Goal: Task Accomplishment & Management: Complete application form

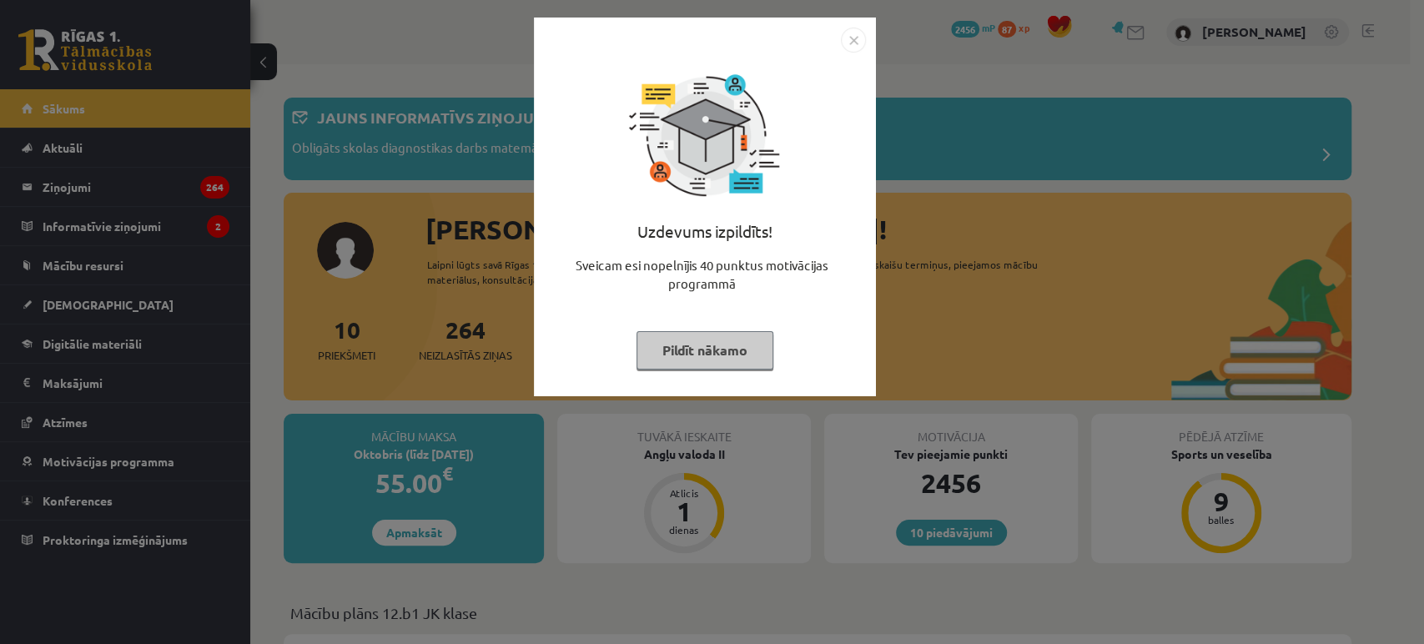
click at [740, 359] on button "Pildīt nākamo" at bounding box center [704, 350] width 137 height 38
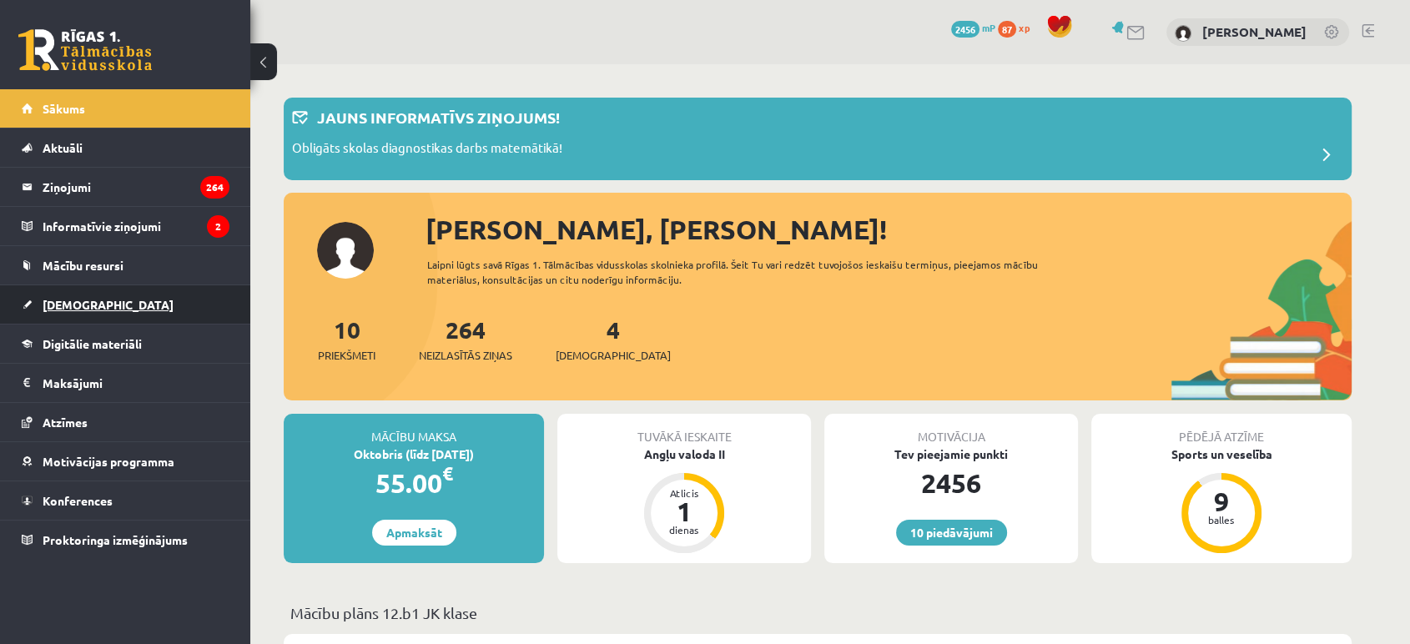
click at [131, 299] on link "[DEMOGRAPHIC_DATA]" at bounding box center [126, 304] width 208 height 38
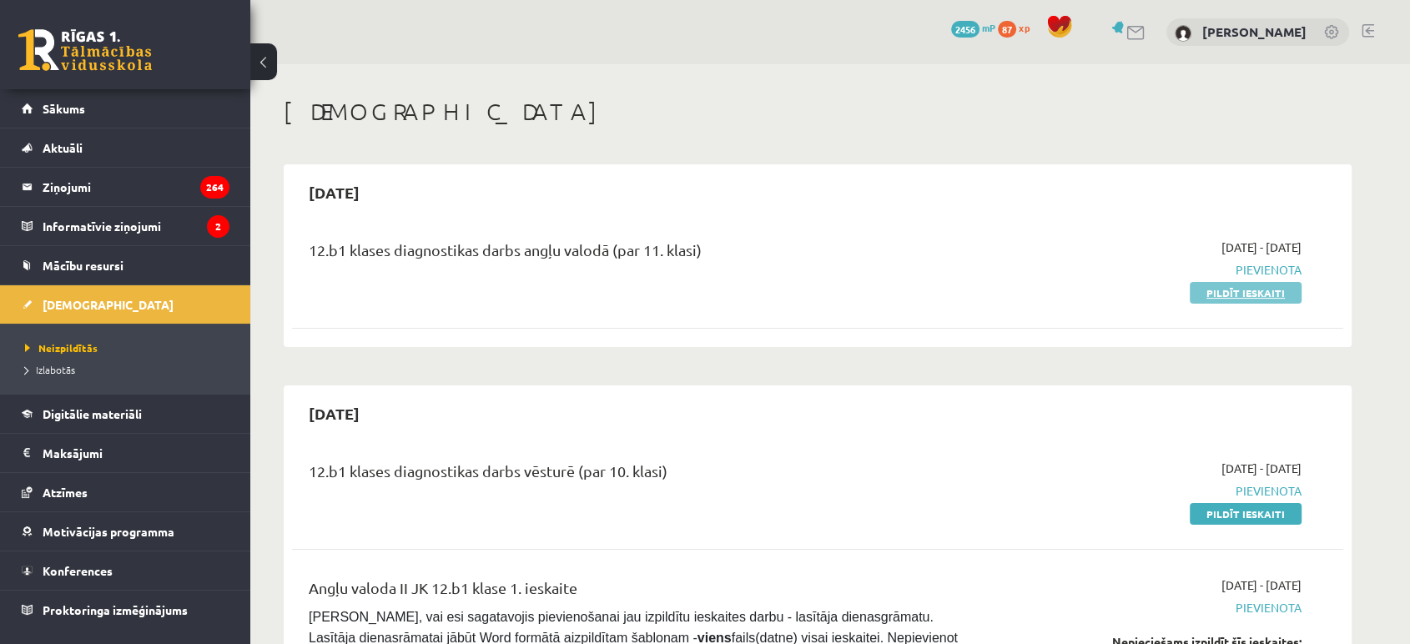
click at [1234, 296] on link "Pildīt ieskaiti" at bounding box center [1245, 293] width 112 height 22
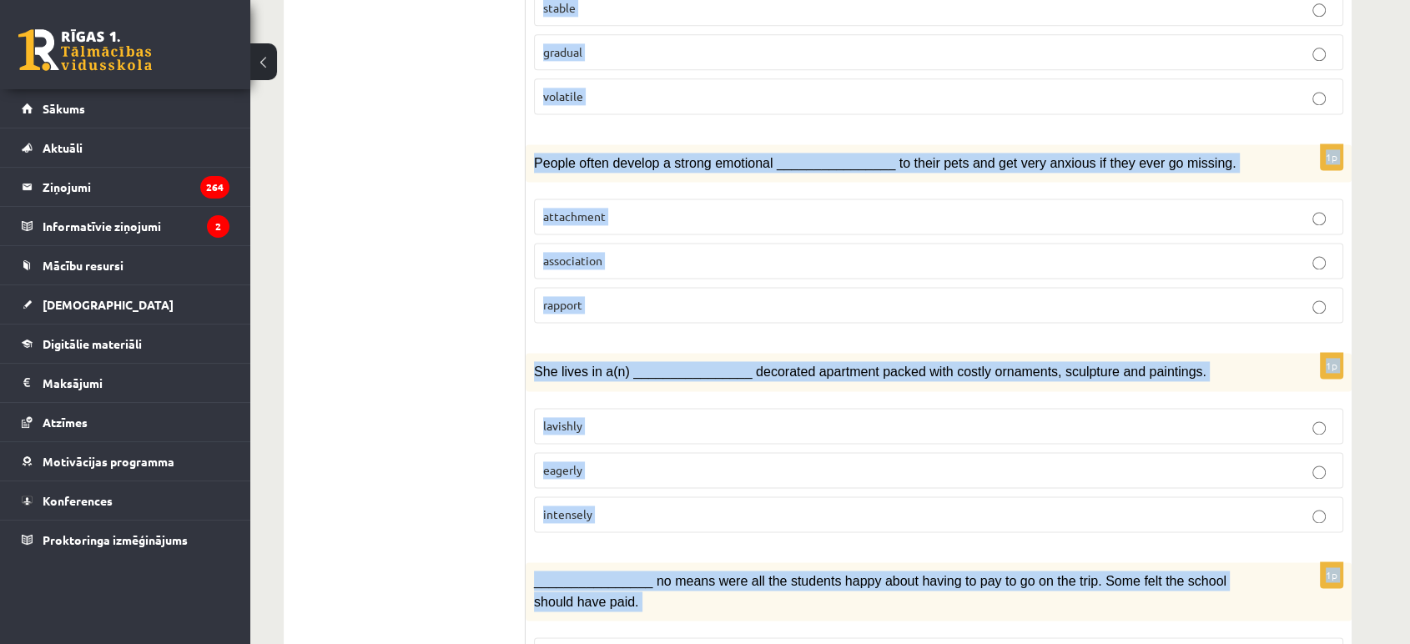
scroll to position [2395, 0]
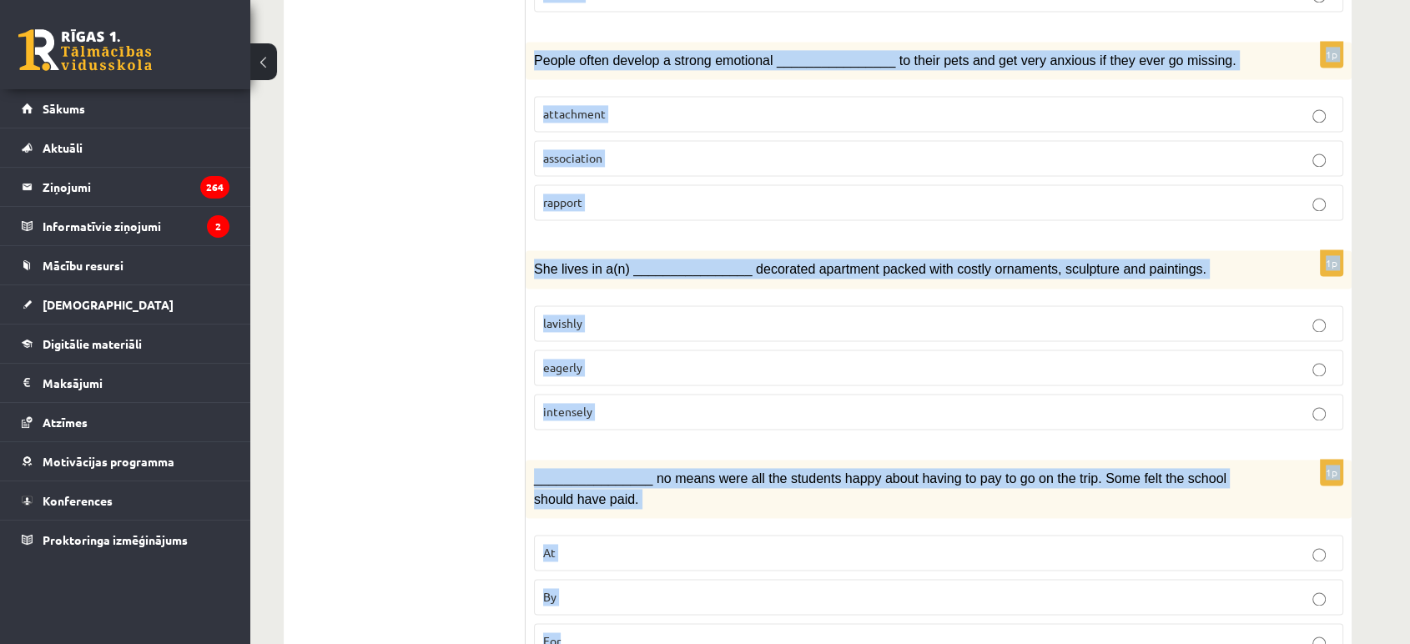
drag, startPoint x: 540, startPoint y: 318, endPoint x: 752, endPoint y: 554, distance: 316.6
copy form "Choose the correct answers. 1p I’ve been ________________ my brain all day, but…"
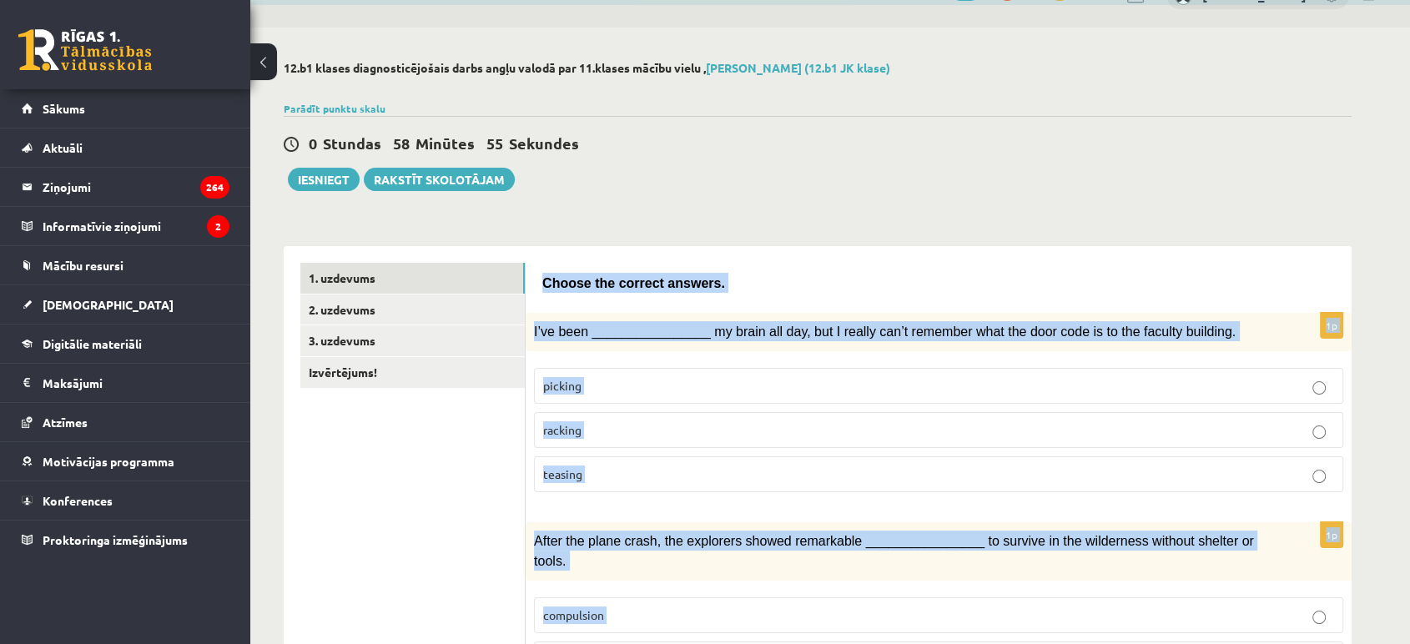
scroll to position [0, 0]
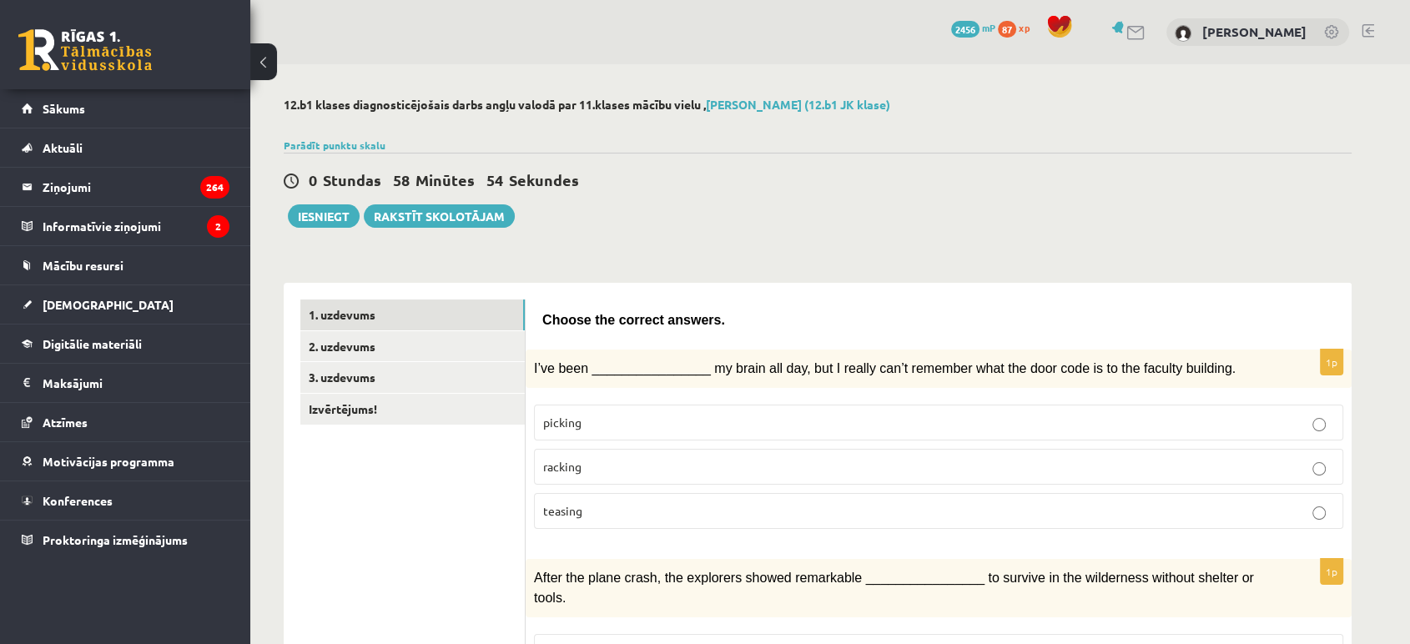
click at [714, 172] on div "0 Stundas 58 Minūtes 54 Sekundes" at bounding box center [818, 181] width 1068 height 22
click at [641, 467] on p "racking" at bounding box center [938, 467] width 791 height 18
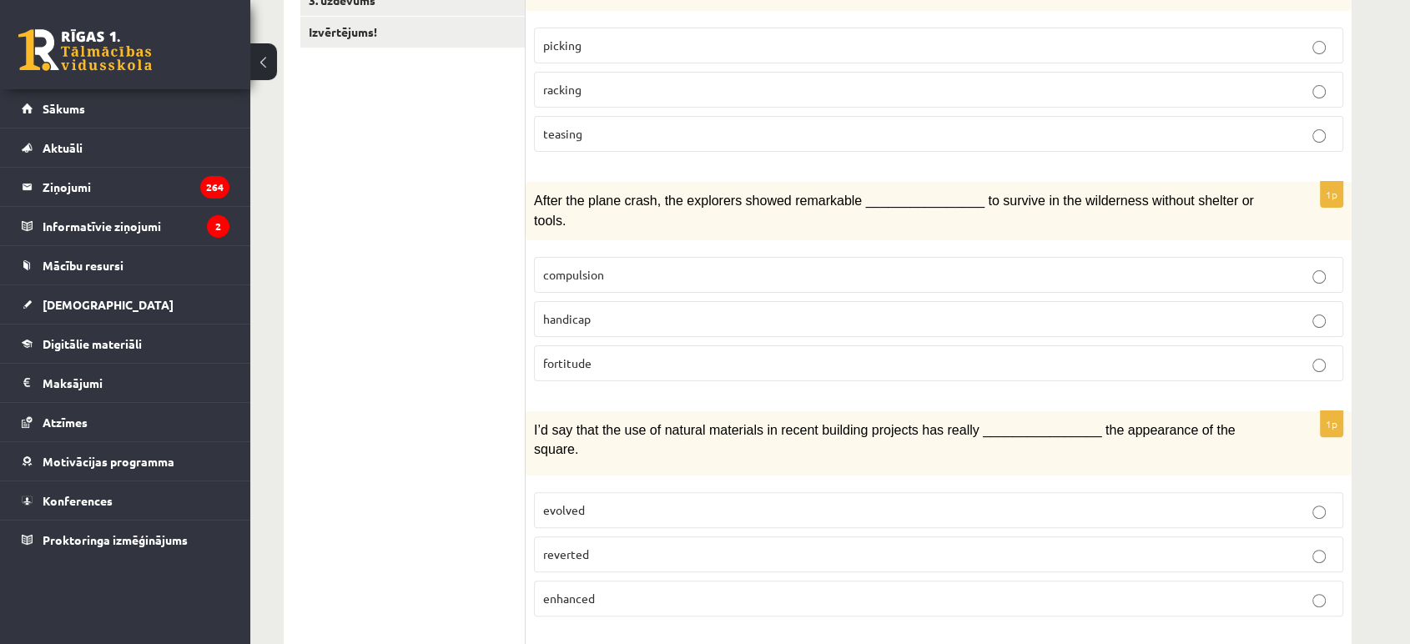
scroll to position [380, 0]
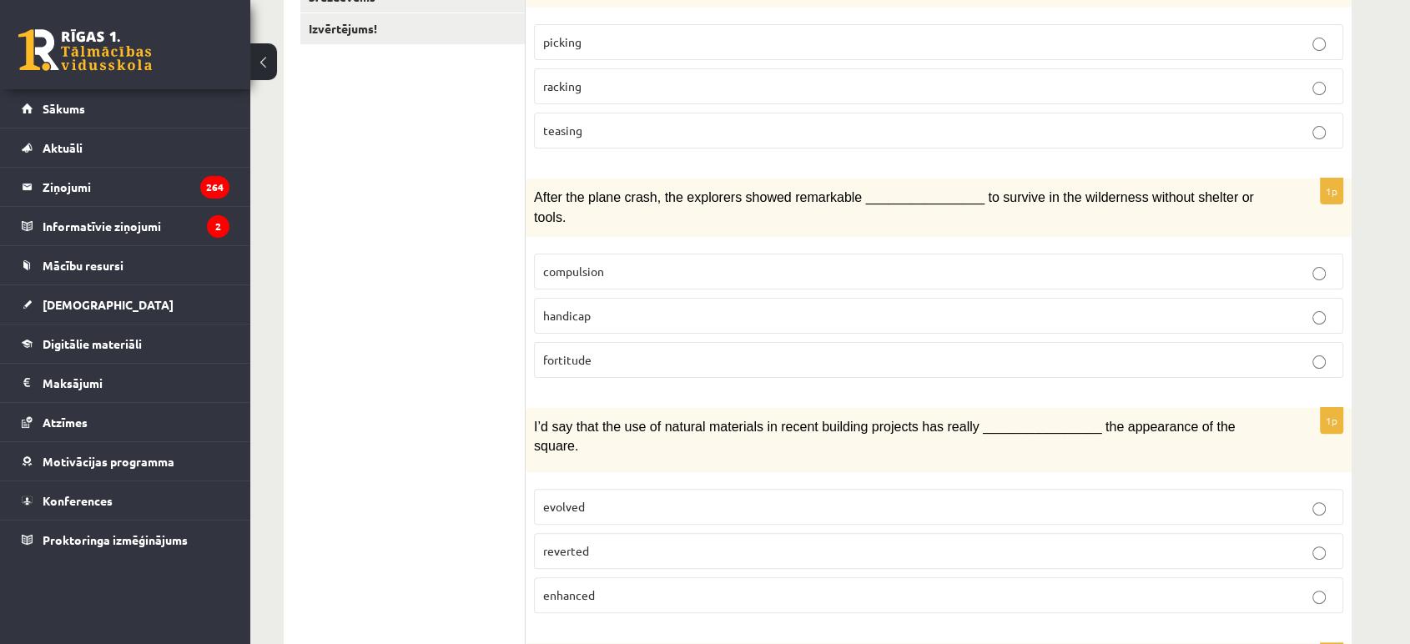
click at [624, 345] on label "fortitude" at bounding box center [938, 360] width 809 height 36
click at [579, 587] on span "enhanced" at bounding box center [569, 594] width 52 height 15
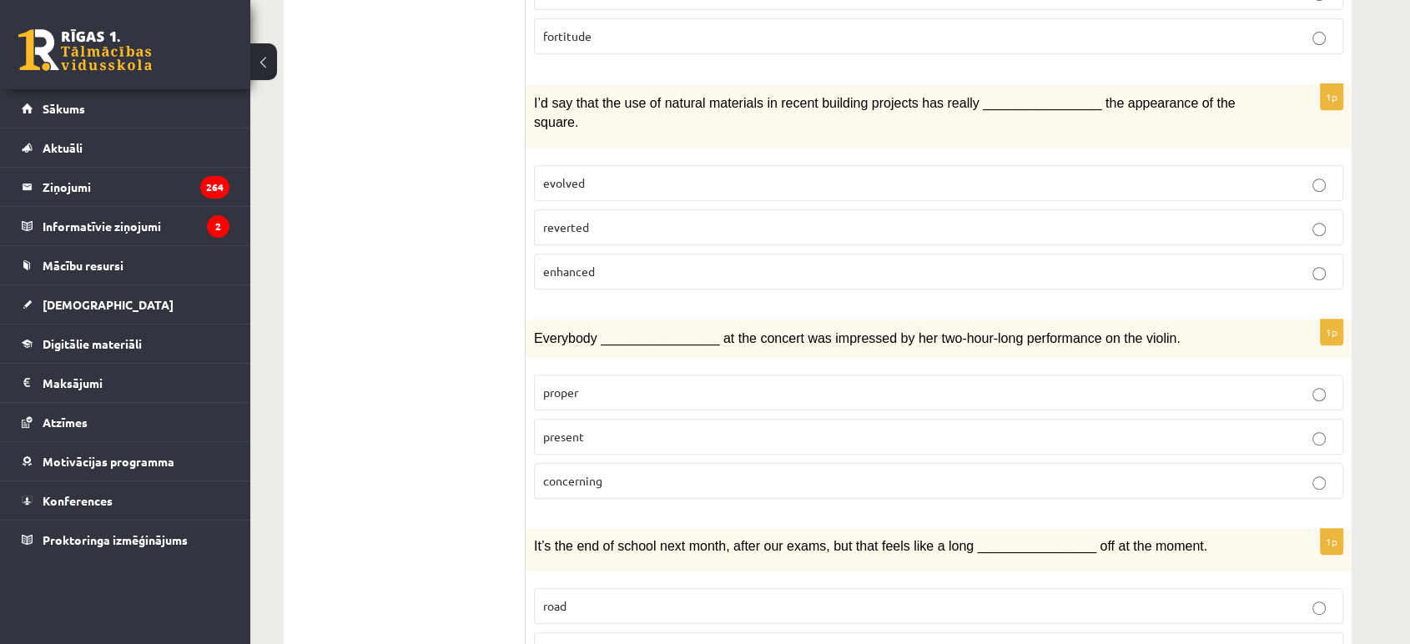
scroll to position [706, 0]
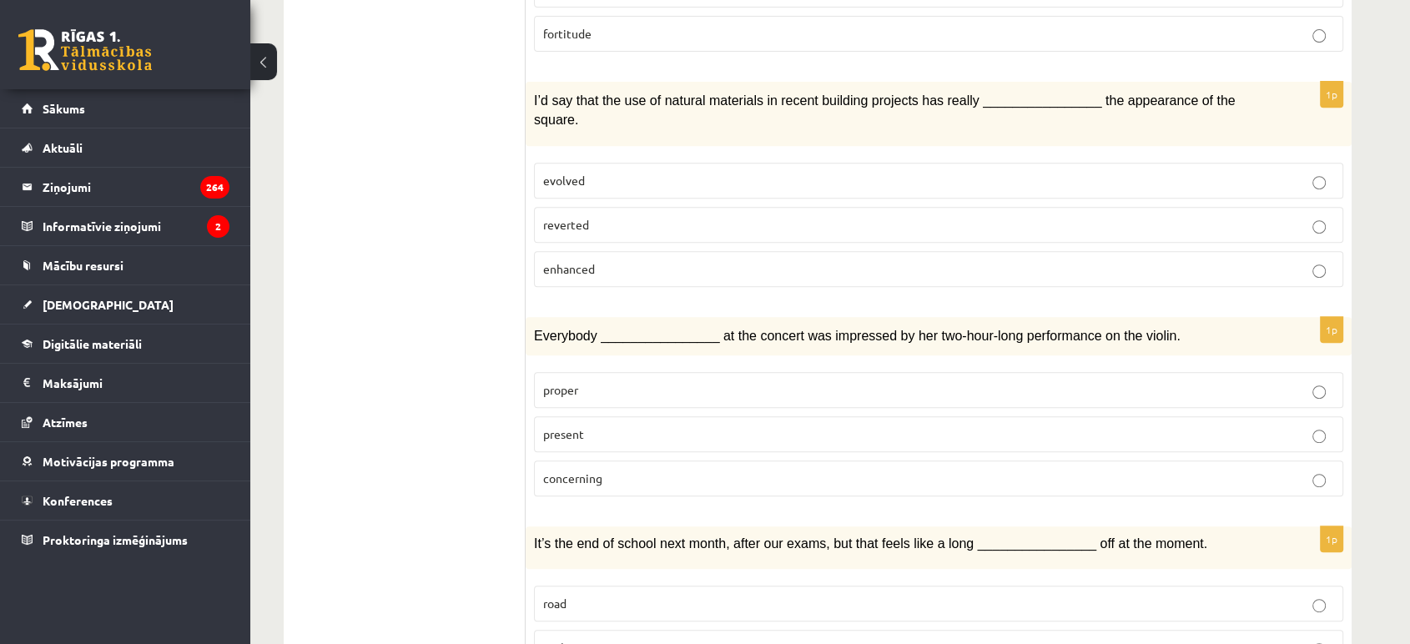
click at [607, 425] on p "present" at bounding box center [938, 434] width 791 height 18
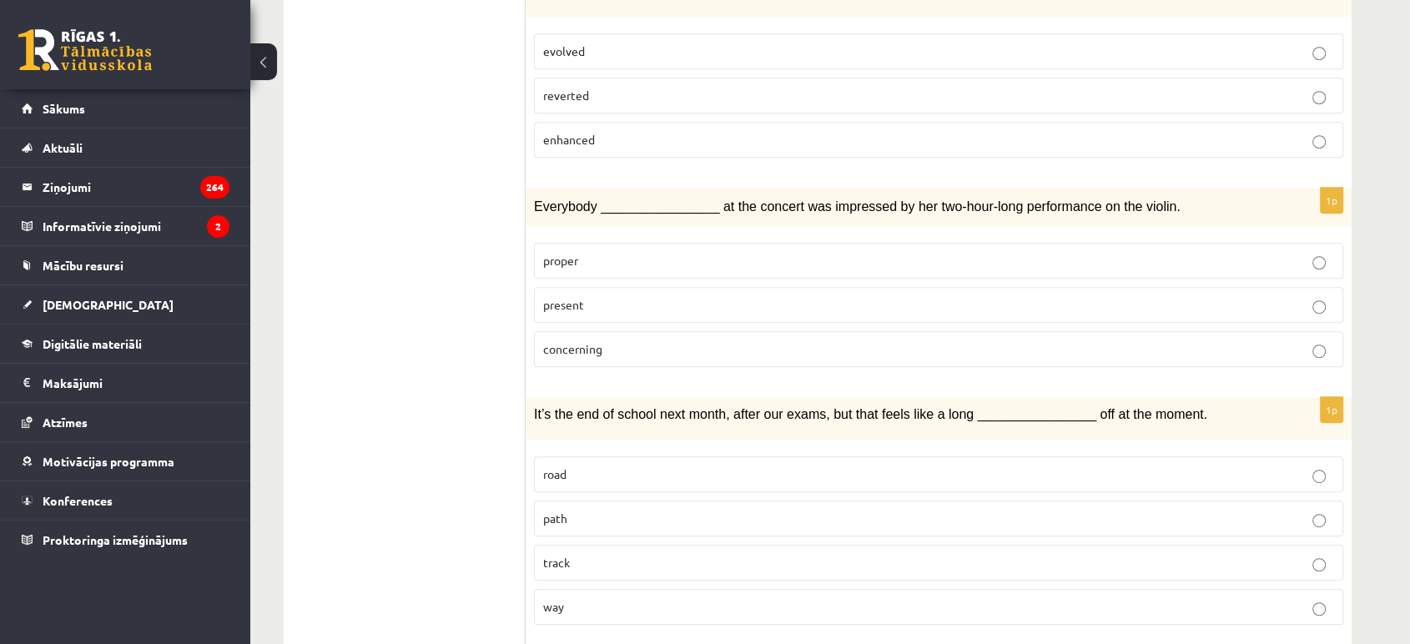
scroll to position [857, 0]
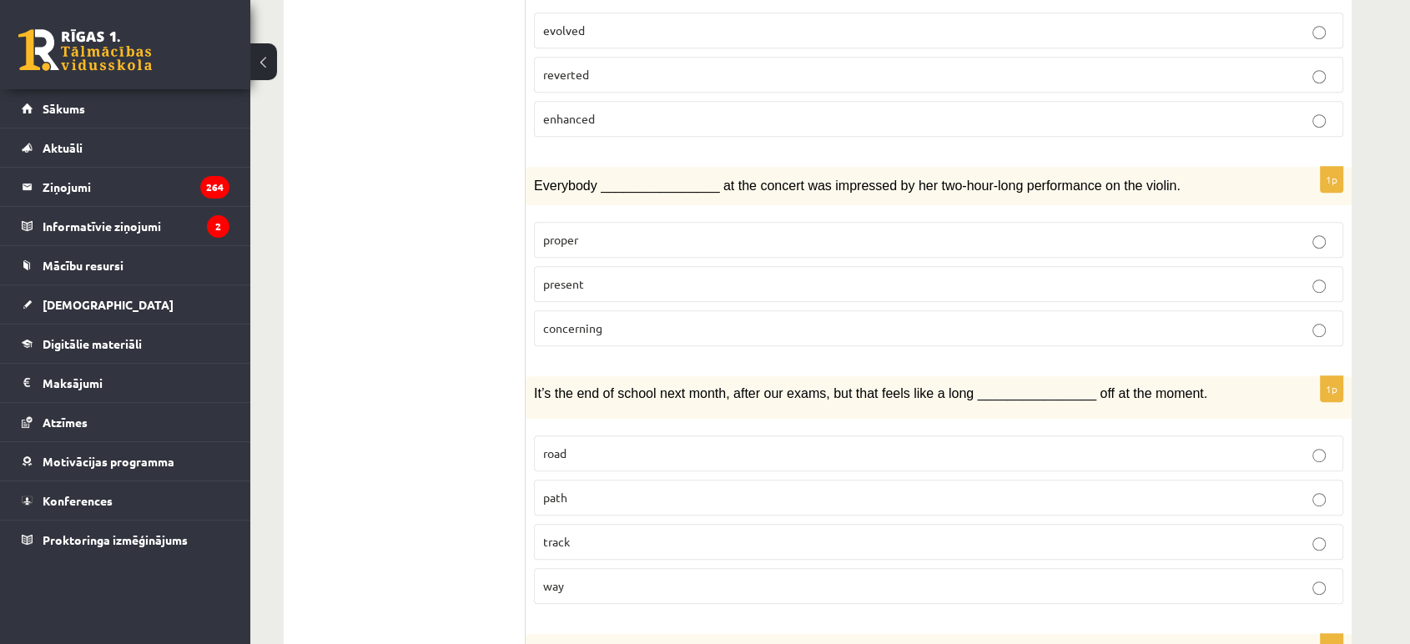
click at [626, 577] on p "way" at bounding box center [938, 586] width 791 height 18
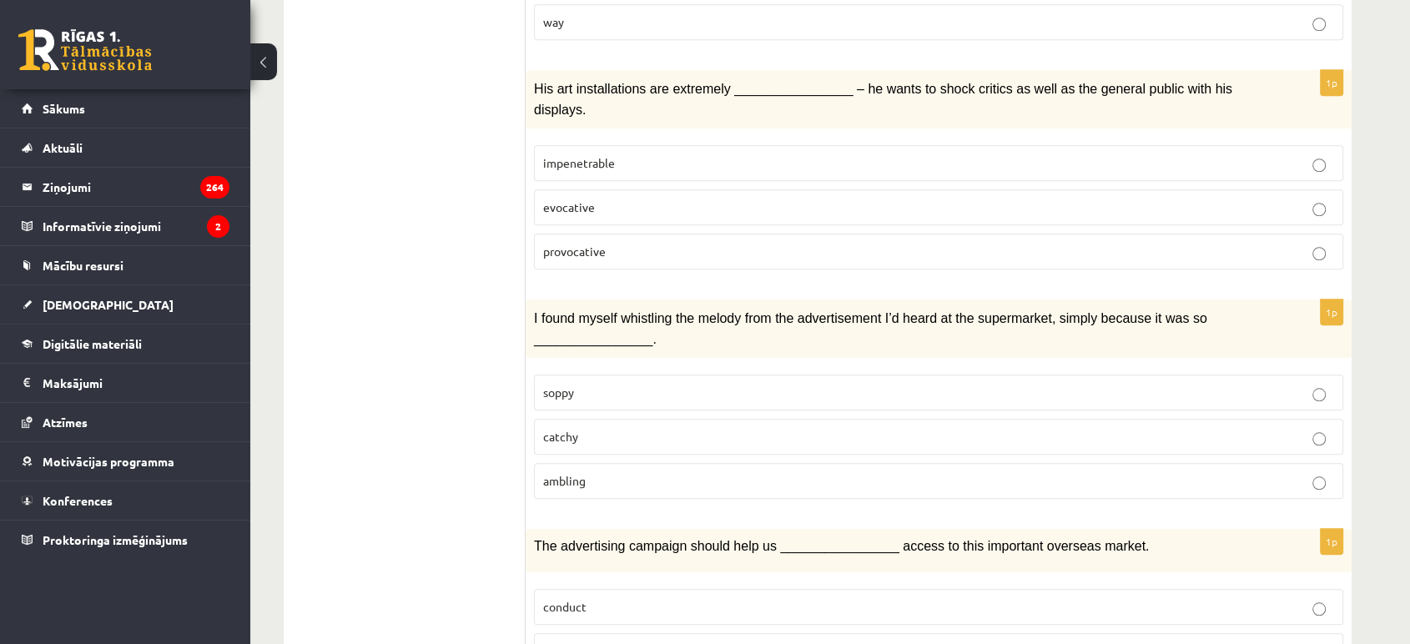
scroll to position [1421, 0]
click at [576, 242] on p "provocative" at bounding box center [938, 251] width 791 height 18
click at [567, 428] on span "catchy" at bounding box center [560, 435] width 35 height 15
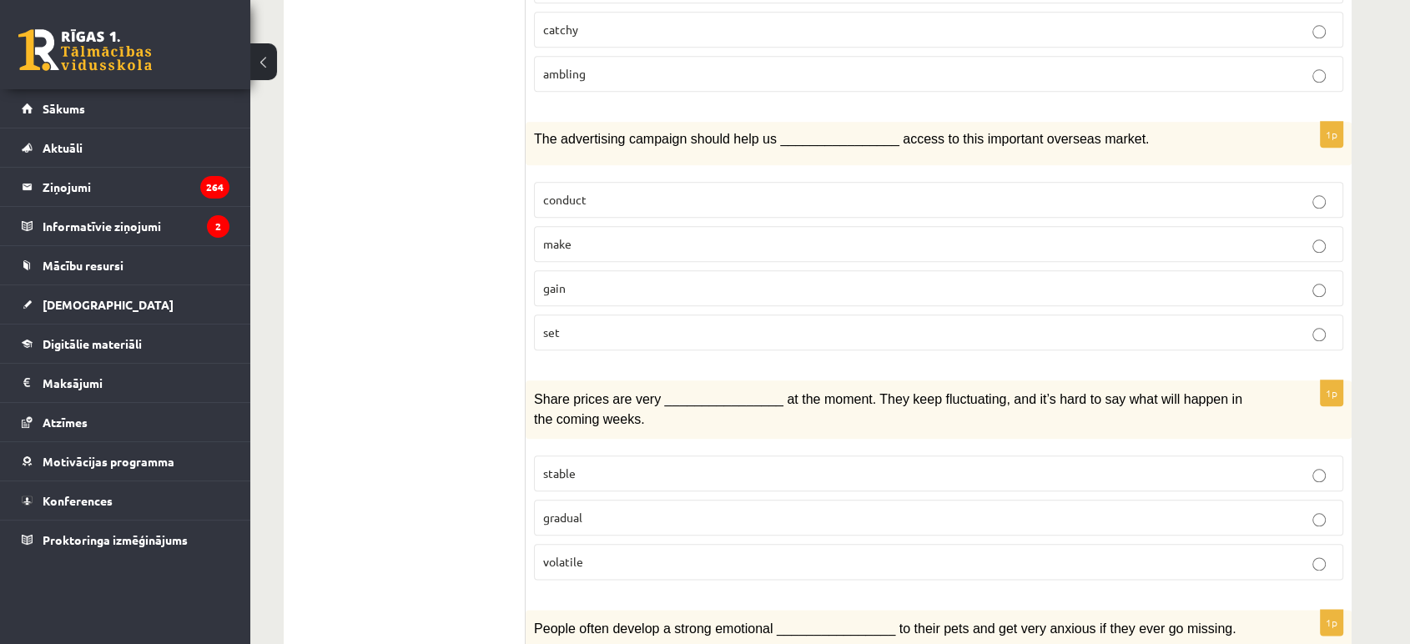
scroll to position [1848, 0]
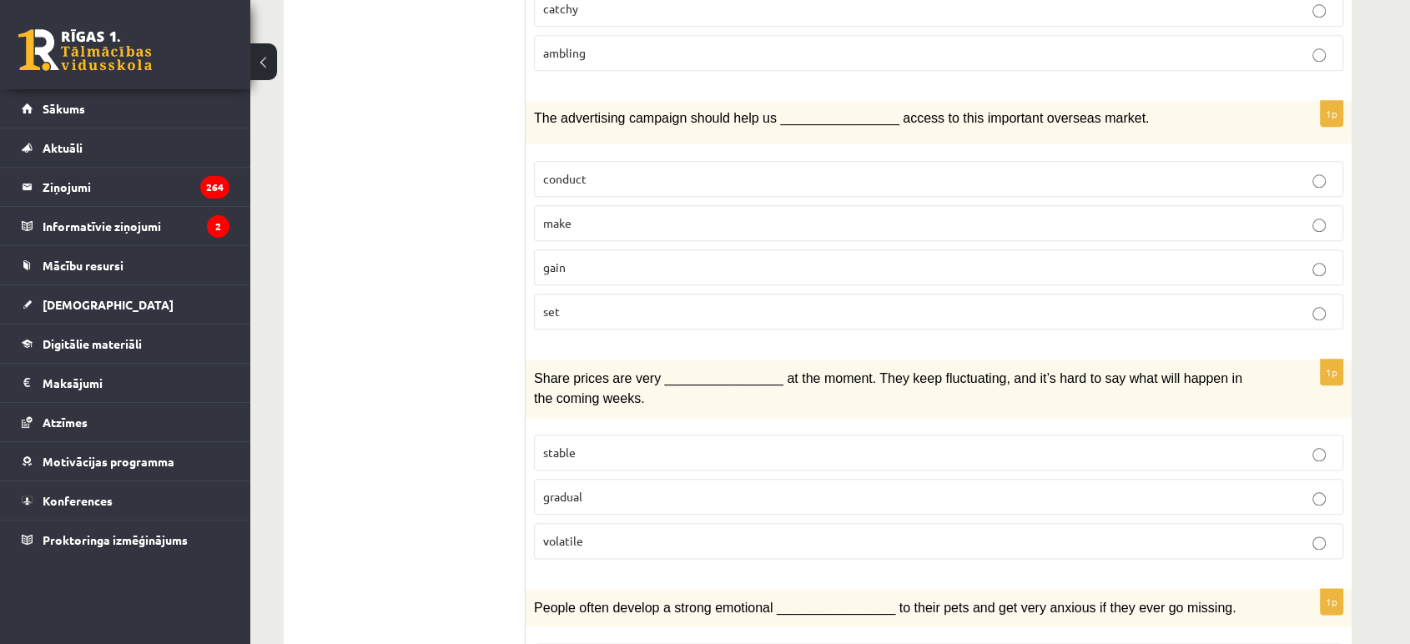
click at [598, 259] on p "gain" at bounding box center [938, 268] width 791 height 18
click at [681, 523] on label "volatile" at bounding box center [938, 541] width 809 height 36
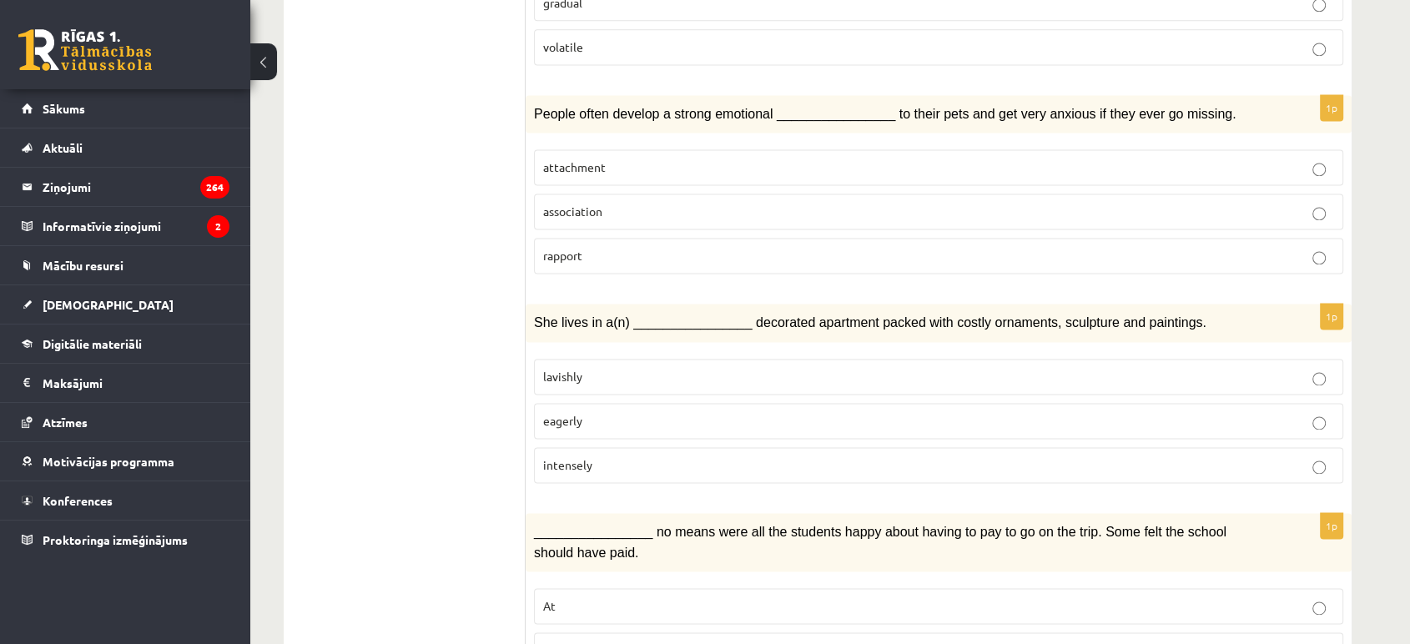
scroll to position [2349, 0]
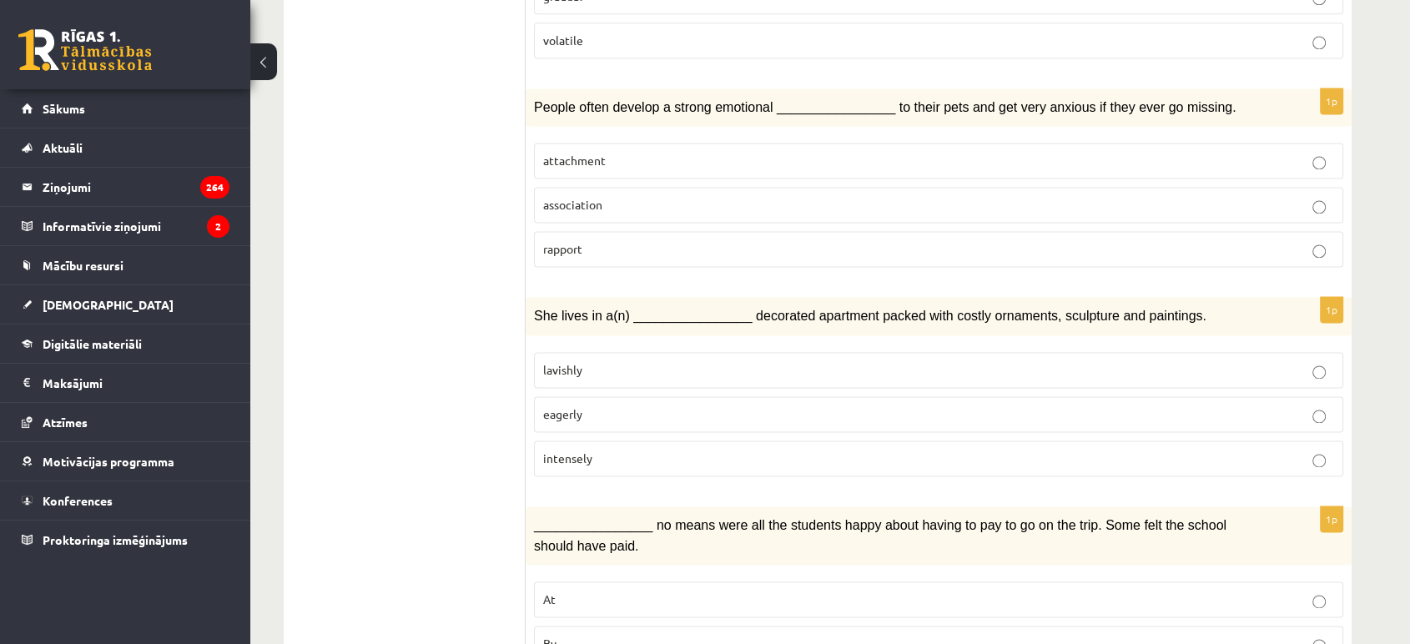
click at [593, 153] on span "attachment" at bounding box center [574, 160] width 63 height 15
click at [611, 352] on label "lavishly" at bounding box center [938, 370] width 809 height 36
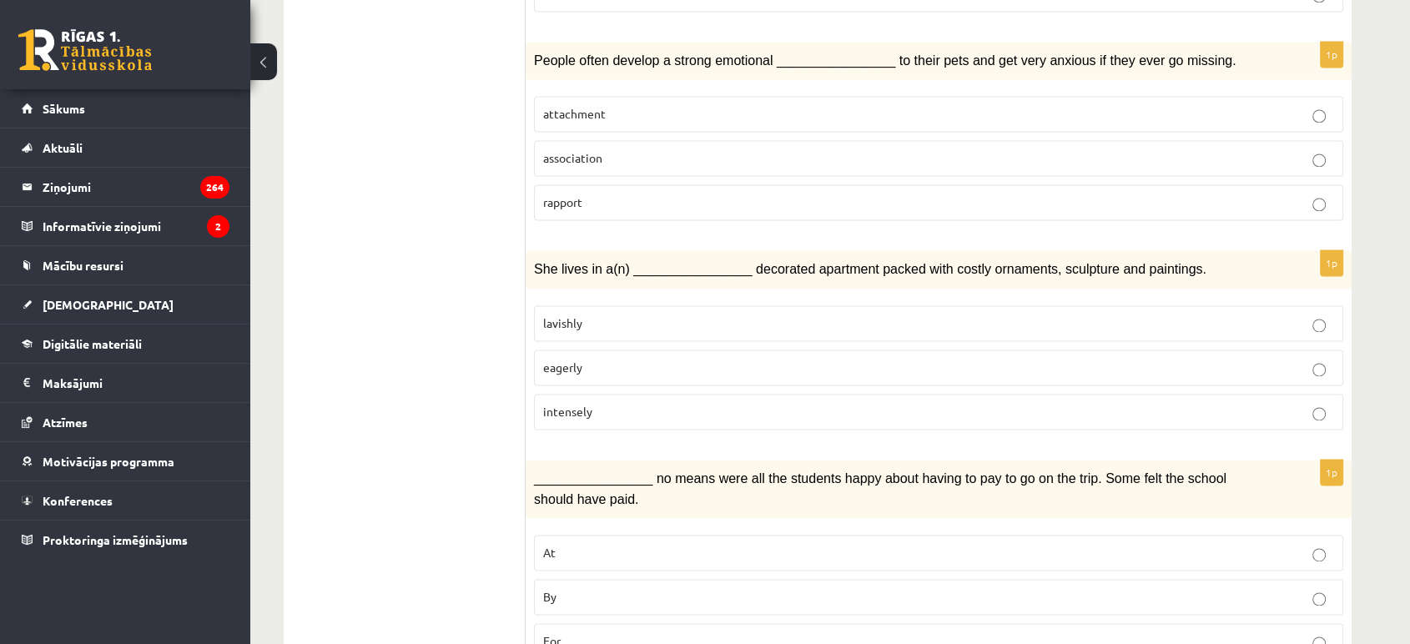
click at [610, 588] on p "By" at bounding box center [938, 597] width 791 height 18
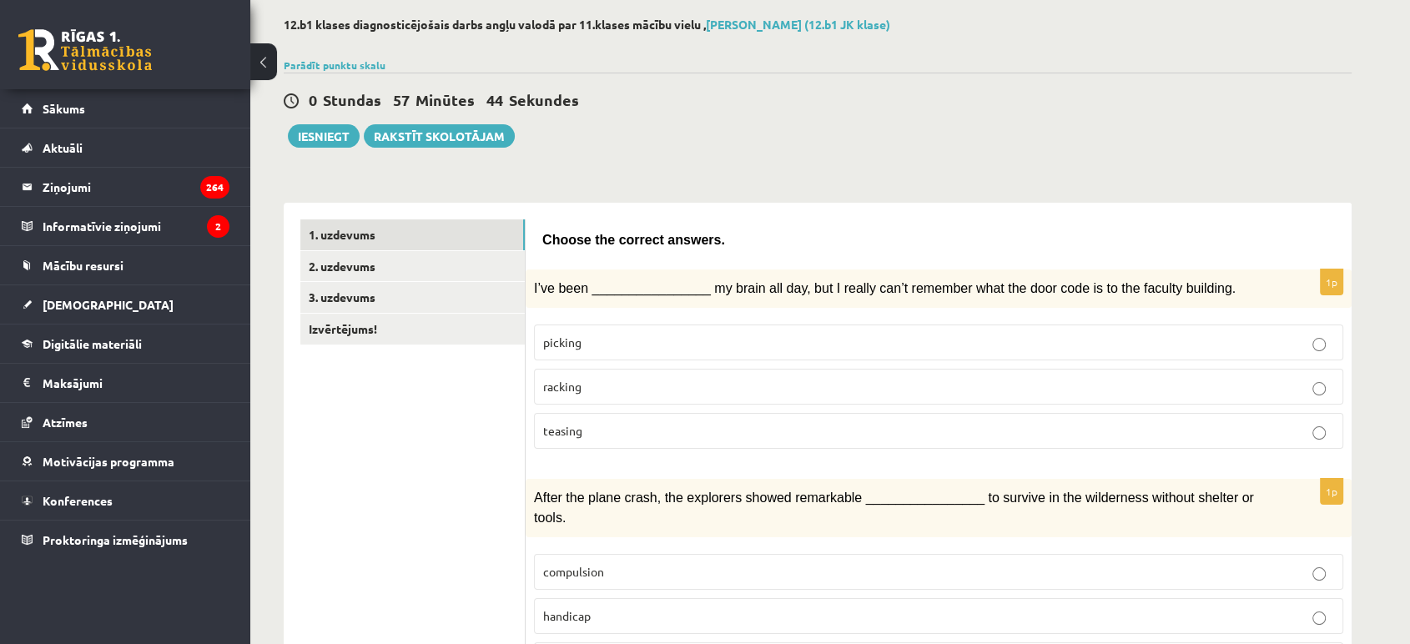
scroll to position [79, 0]
click at [427, 272] on link "2. uzdevums" at bounding box center [412, 267] width 224 height 31
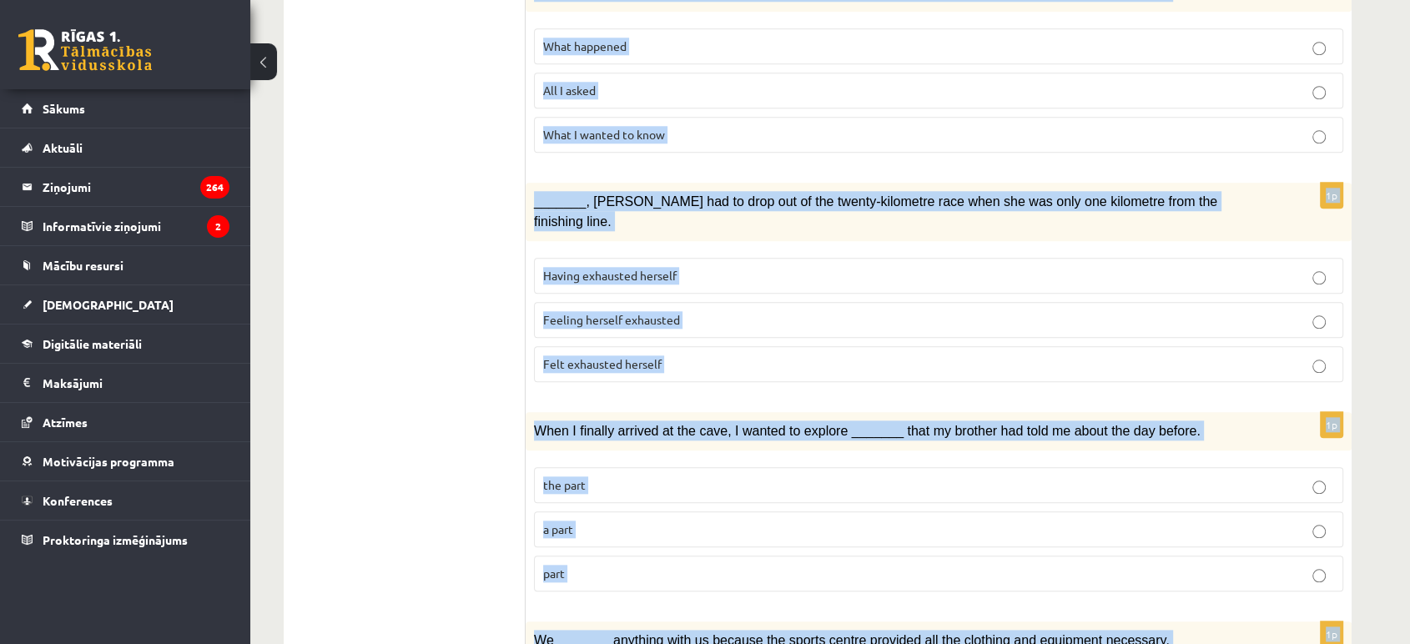
scroll to position [1815, 0]
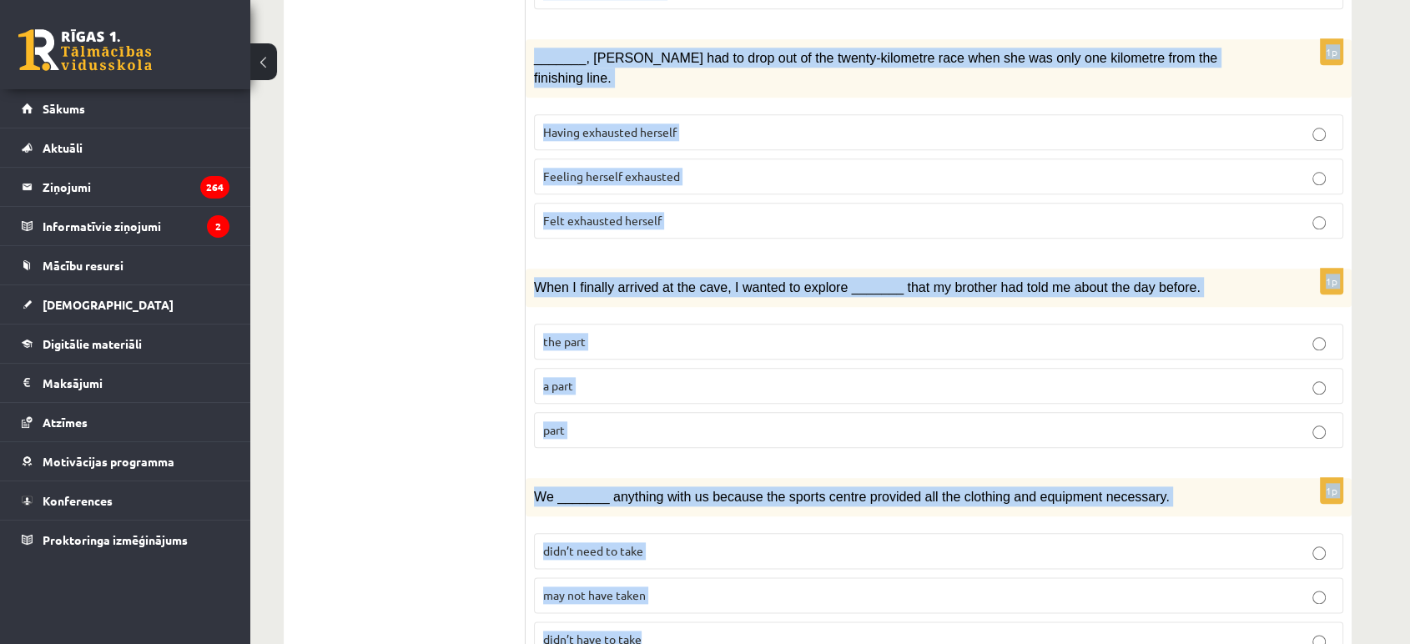
drag, startPoint x: 545, startPoint y: 232, endPoint x: 989, endPoint y: 687, distance: 636.4
copy form "Circle the form that cannot be used to complete the sentences. 1p Although he _…"
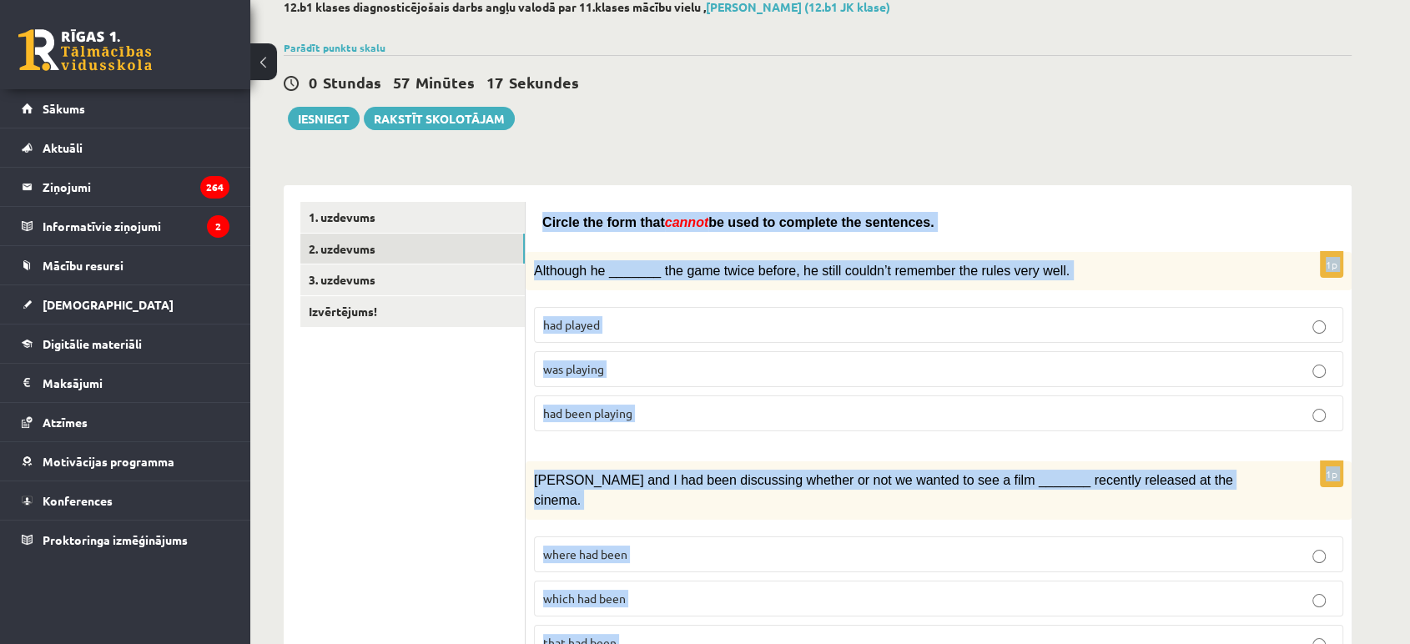
scroll to position [0, 0]
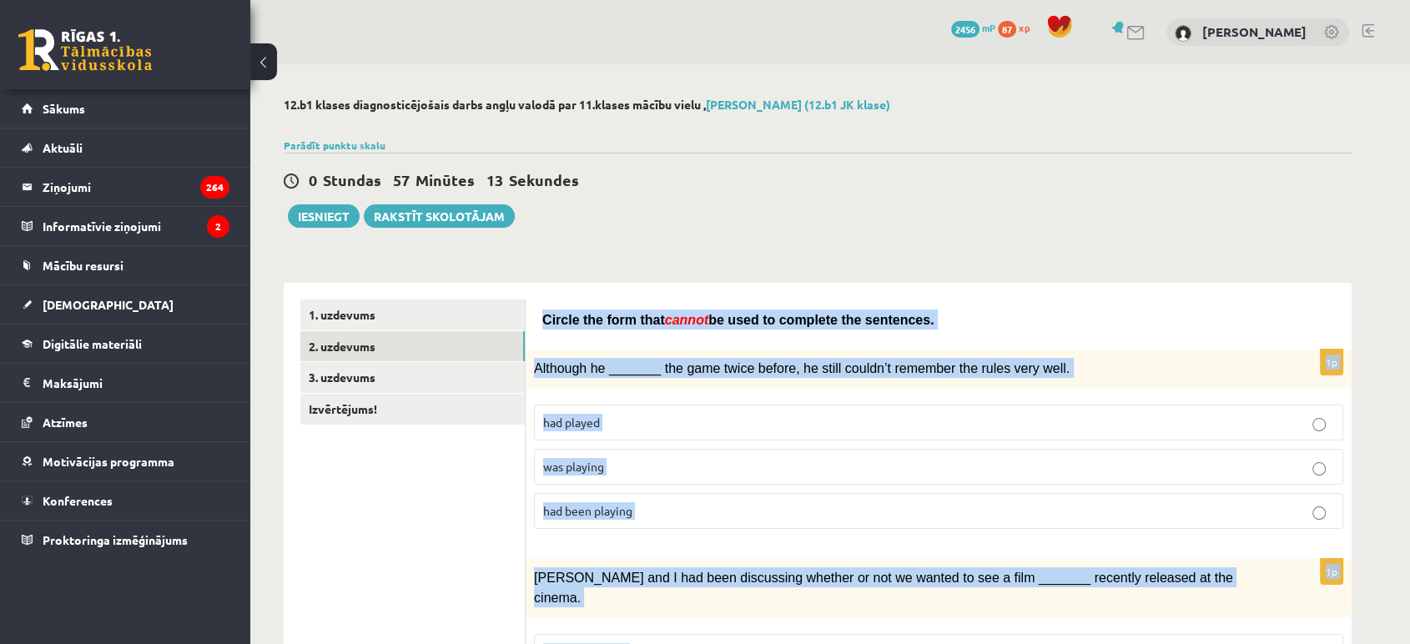
click at [594, 459] on span "was playing" at bounding box center [573, 466] width 61 height 15
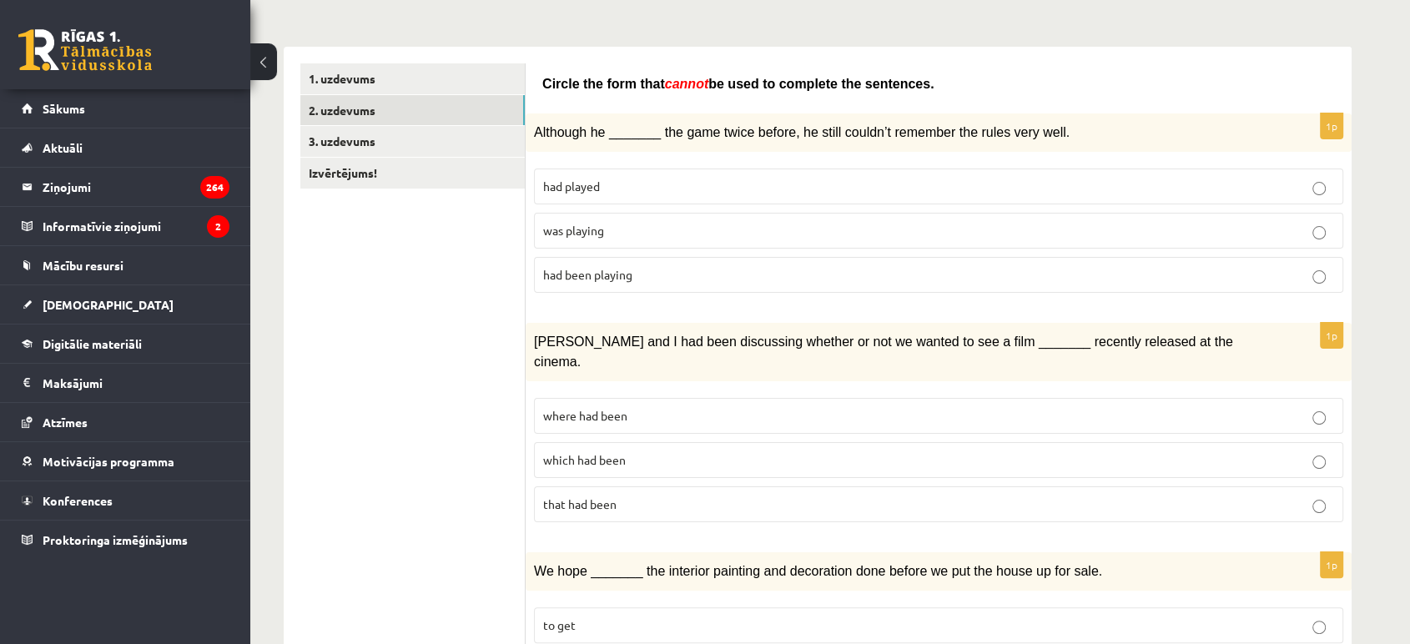
scroll to position [237, 0]
click at [554, 397] on label "where had been" at bounding box center [938, 415] width 809 height 36
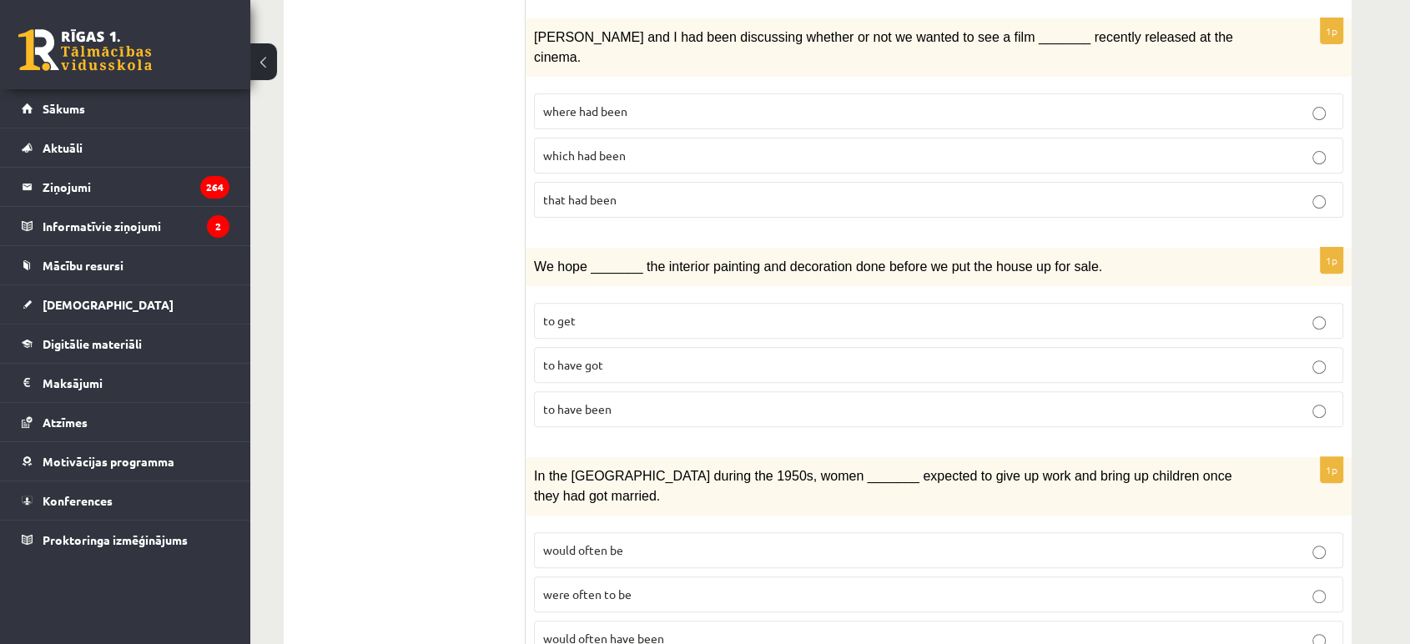
scroll to position [545, 0]
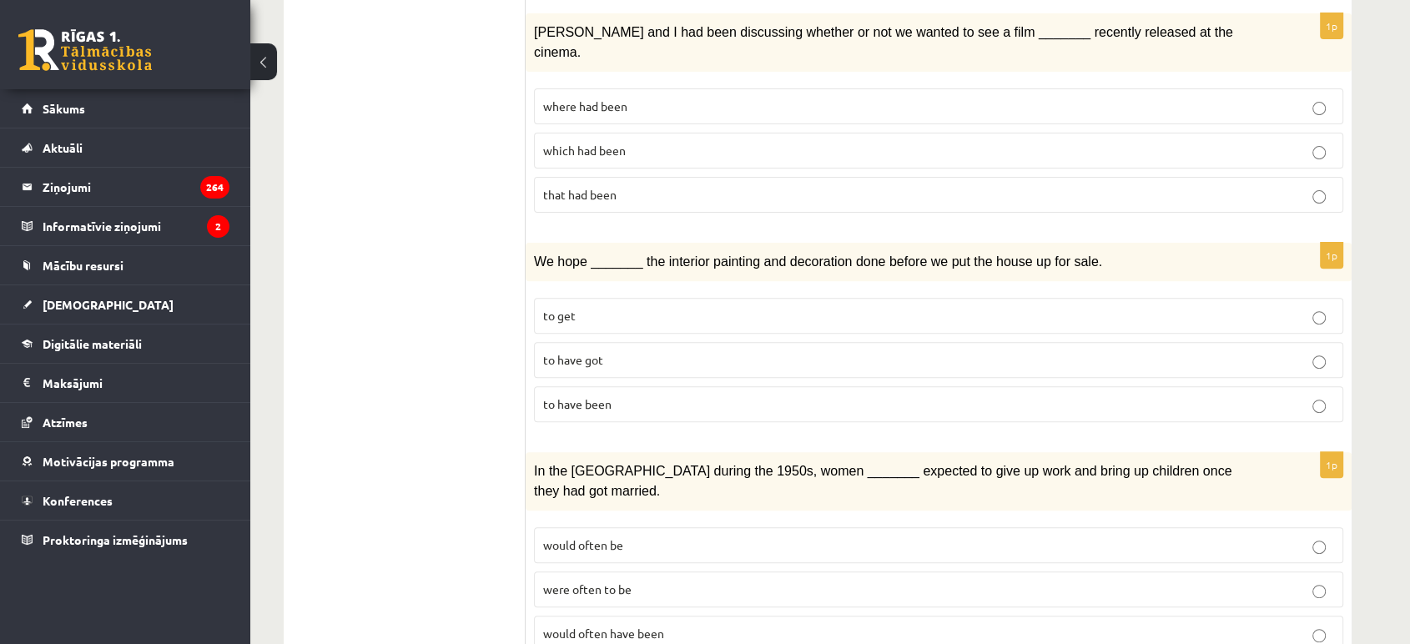
click at [661, 395] on p "to have been" at bounding box center [938, 404] width 791 height 18
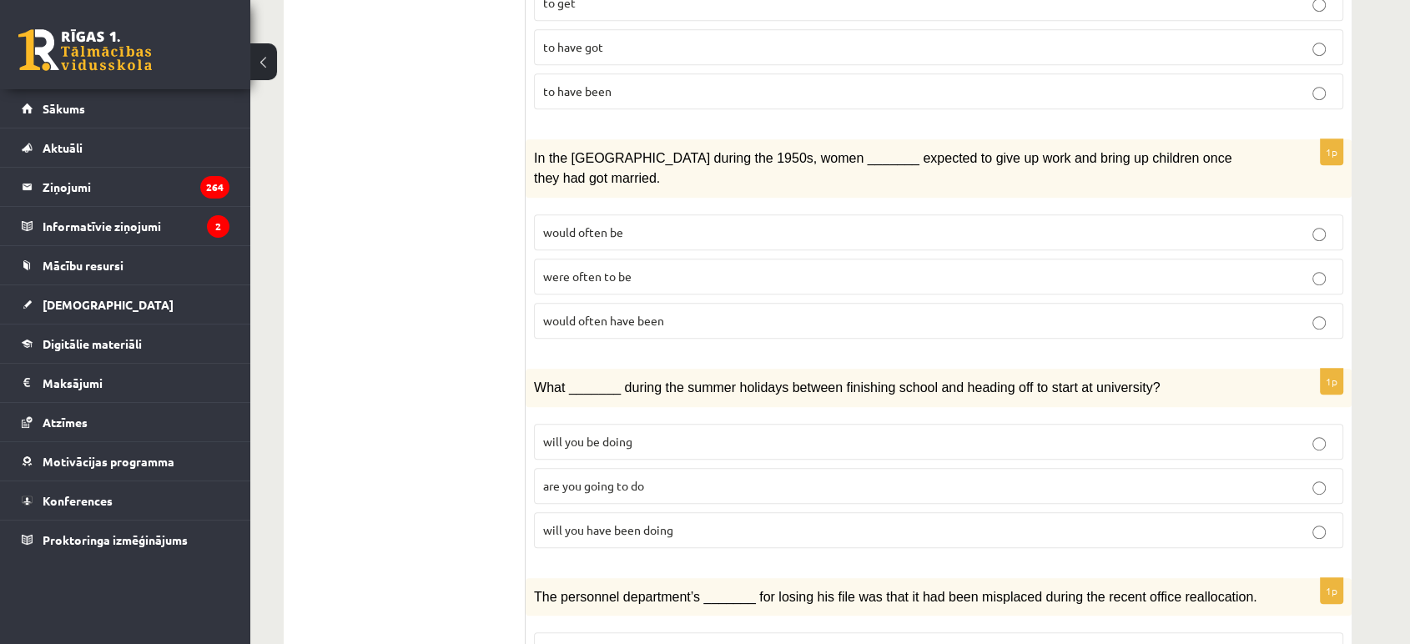
scroll to position [856, 0]
click at [659, 315] on span "would often have been" at bounding box center [603, 322] width 121 height 15
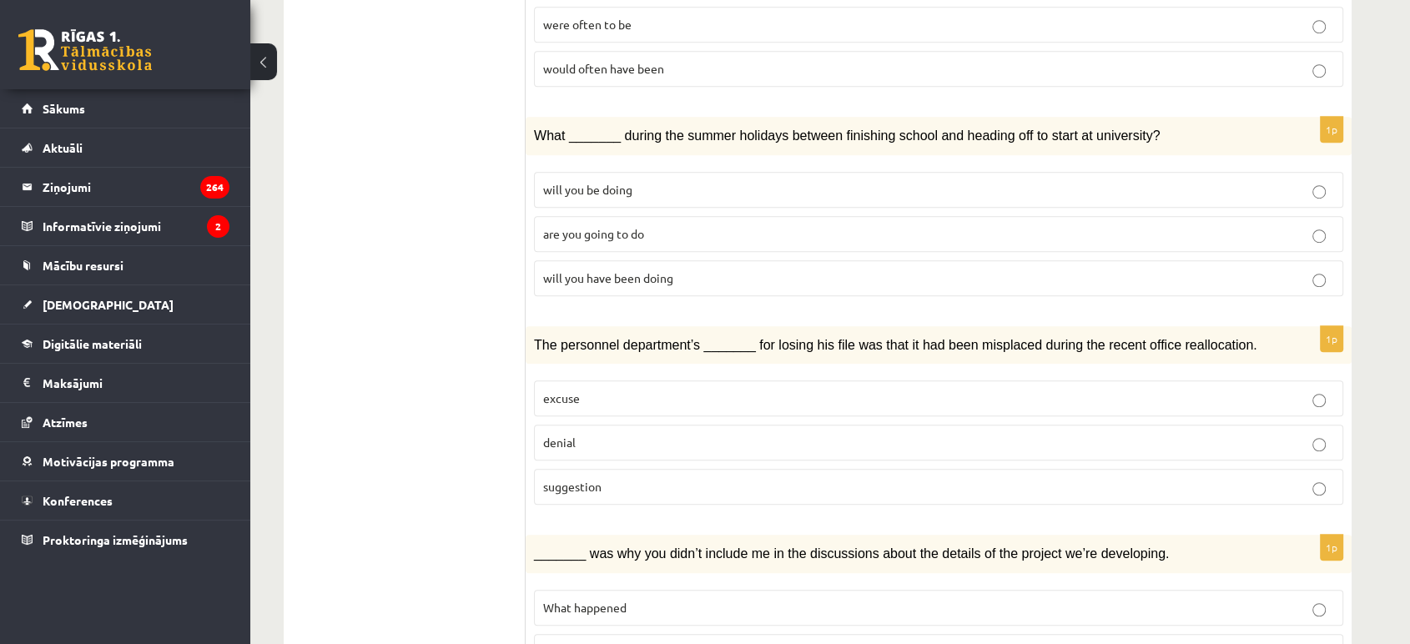
scroll to position [1116, 0]
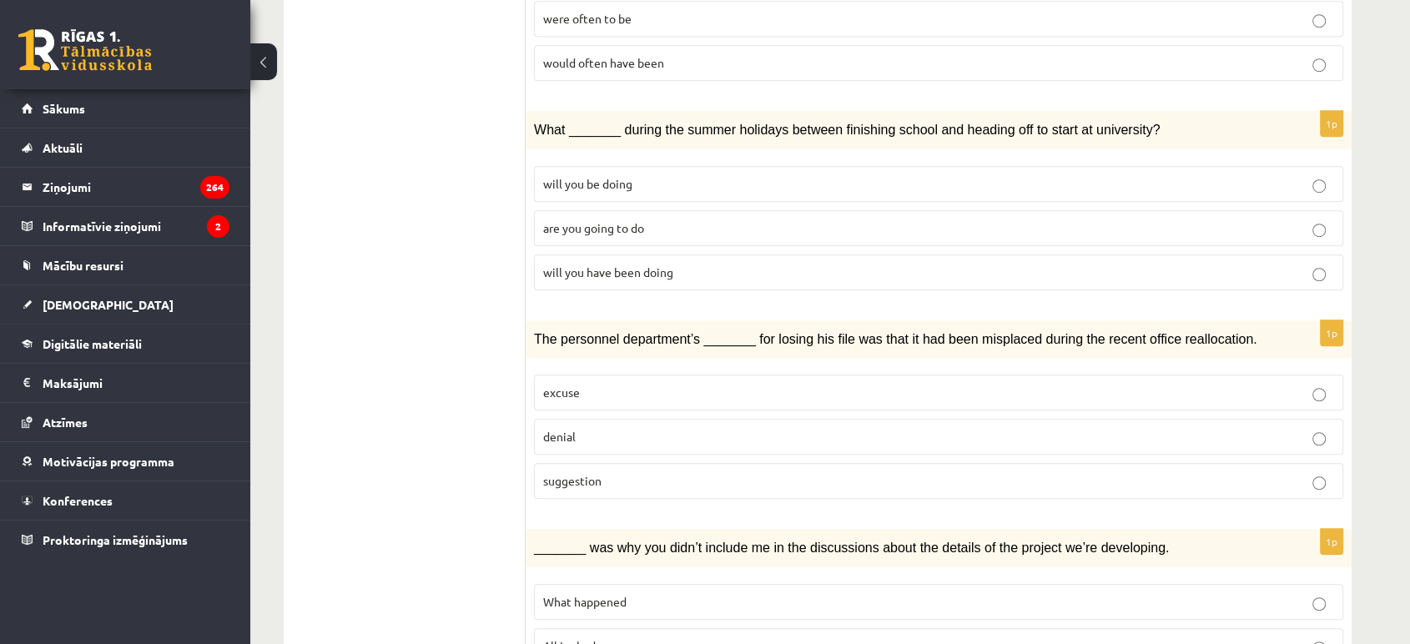
click at [616, 264] on span "will you have been doing" at bounding box center [608, 271] width 130 height 15
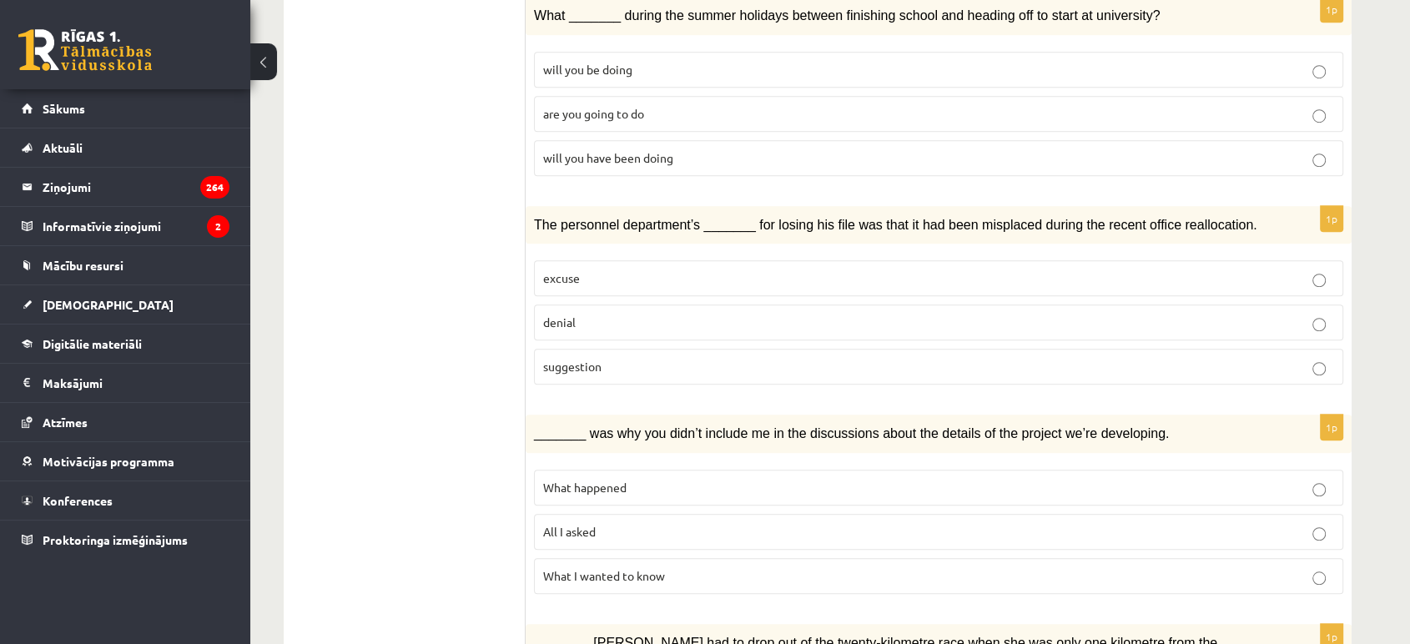
scroll to position [1233, 0]
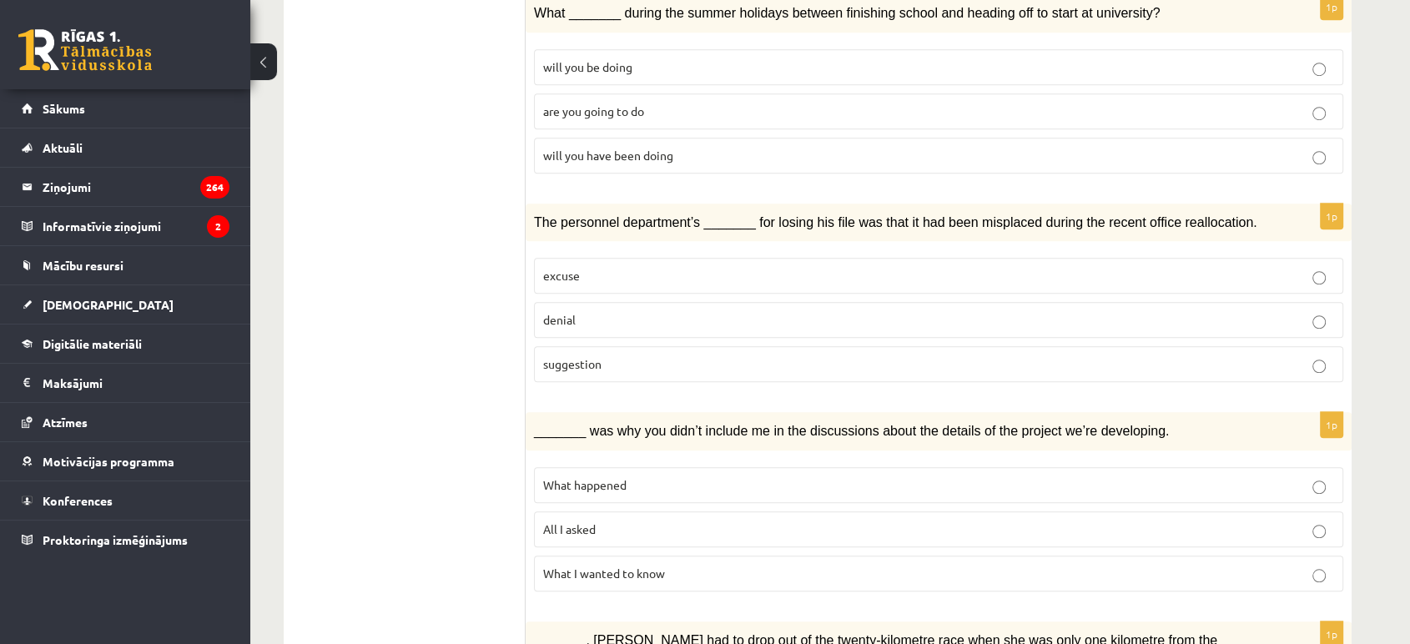
click at [641, 311] on p "denial" at bounding box center [938, 320] width 791 height 18
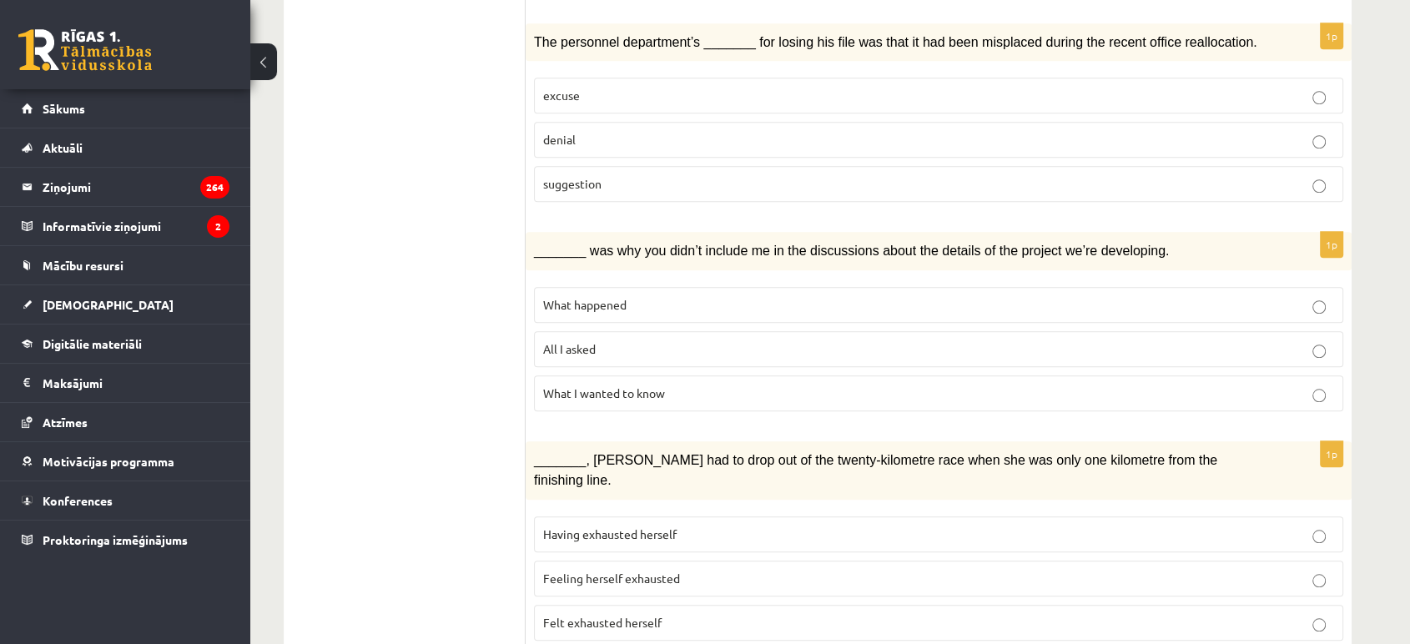
scroll to position [1472, 0]
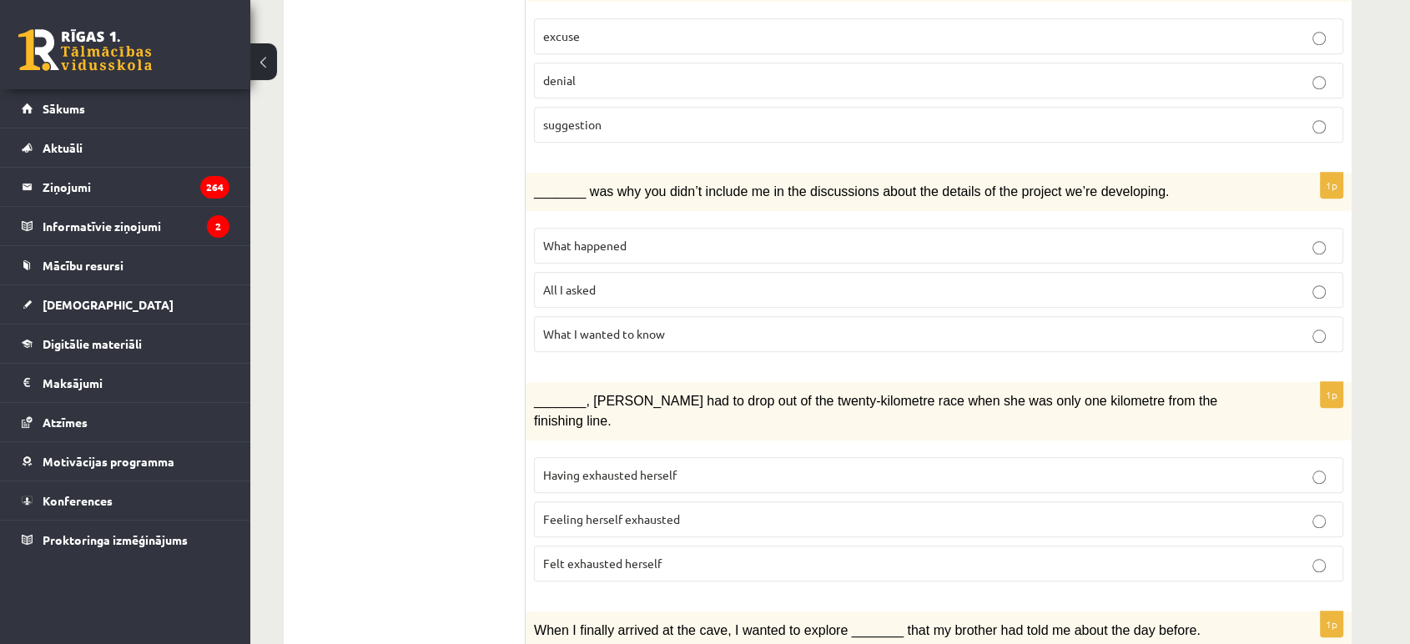
click at [615, 238] on span "What happened" at bounding box center [584, 245] width 83 height 15
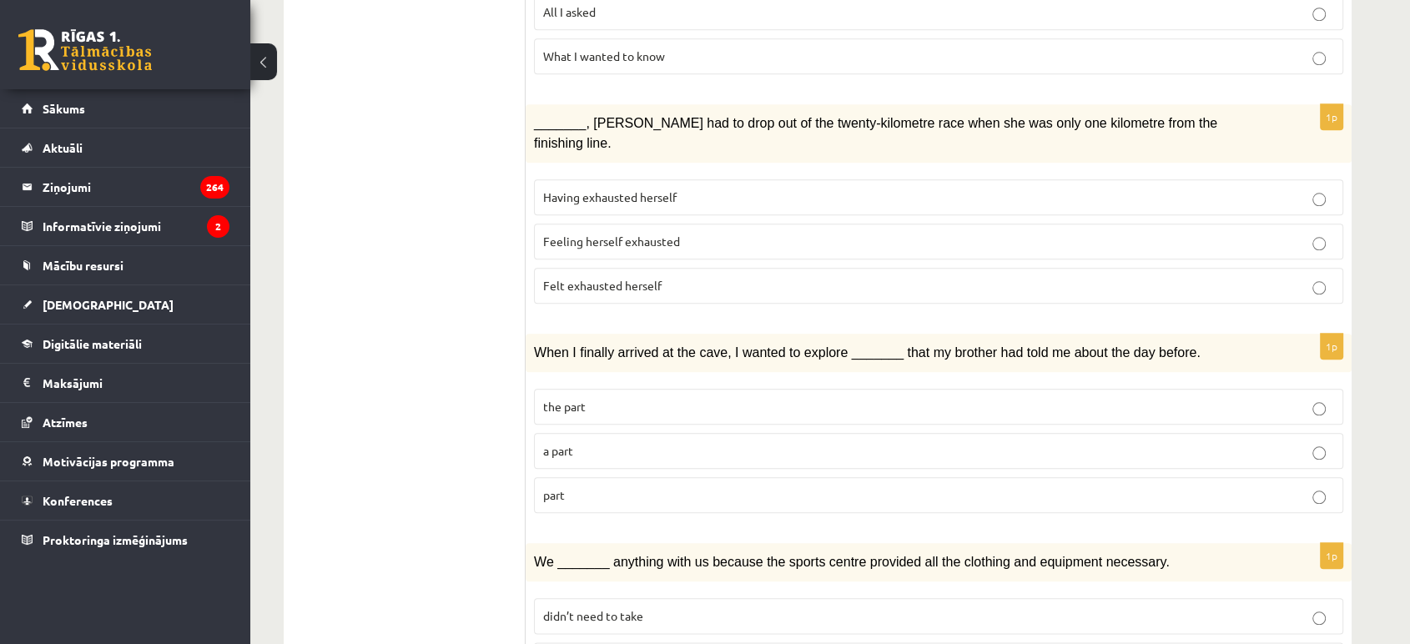
scroll to position [1753, 0]
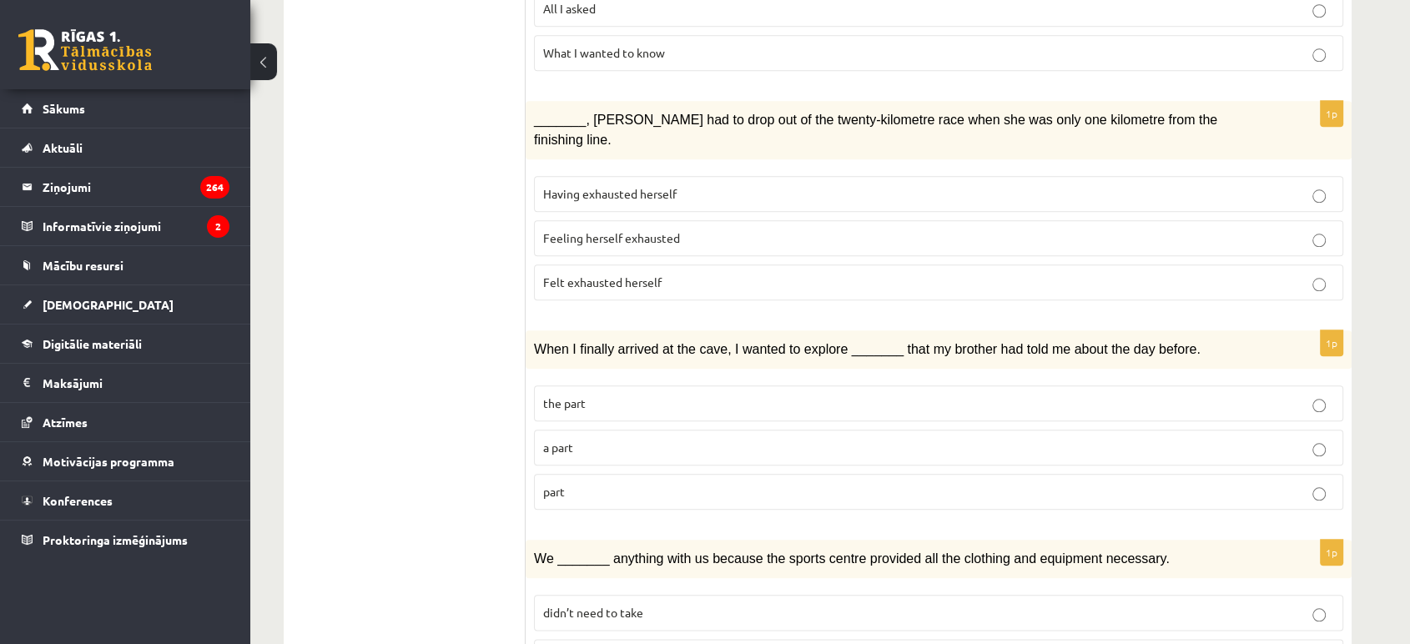
click at [661, 274] on p "Felt exhausted herself" at bounding box center [938, 283] width 791 height 18
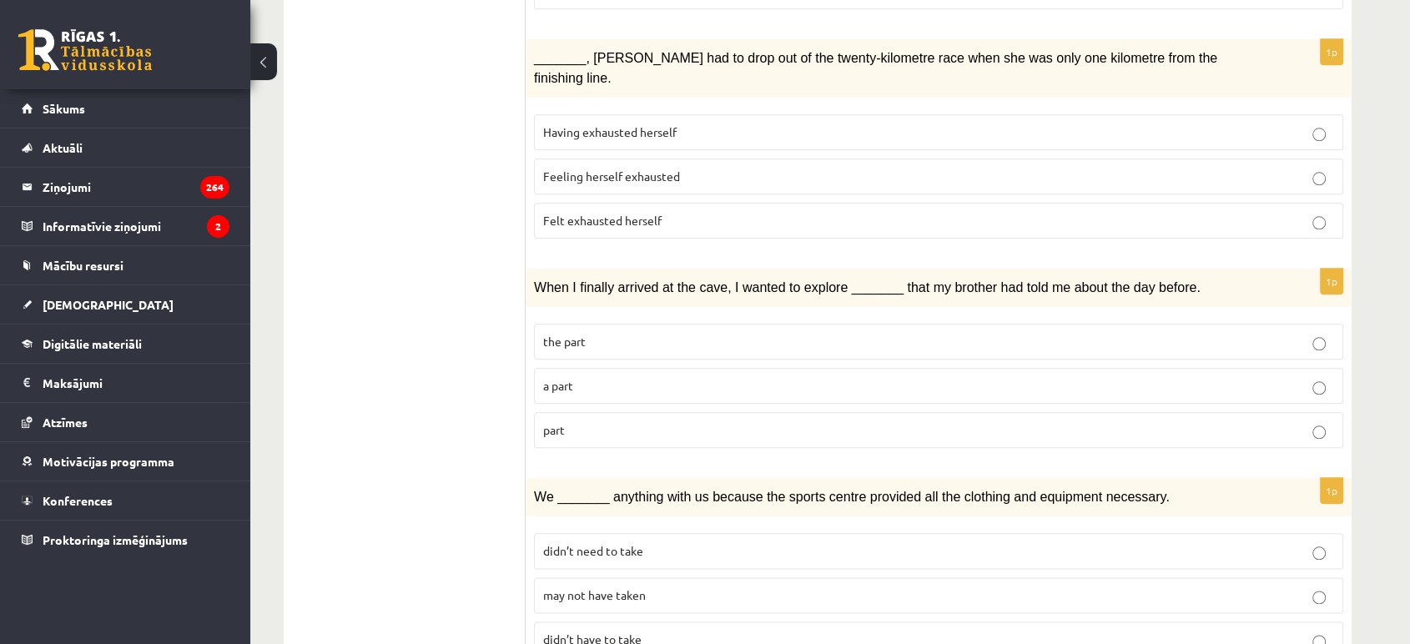
click at [647, 412] on label "part" at bounding box center [938, 430] width 809 height 36
click at [615, 587] on span "may not have taken" at bounding box center [594, 594] width 103 height 15
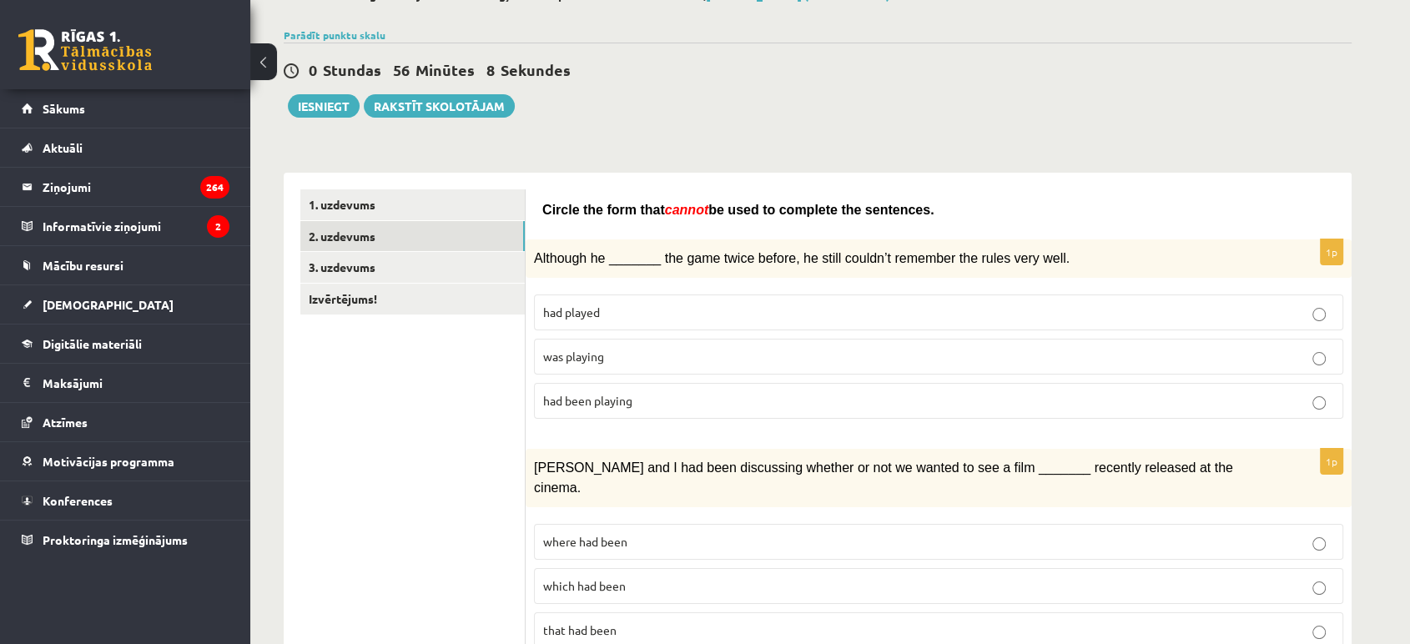
scroll to position [109, 0]
click at [435, 262] on link "3. uzdevums" at bounding box center [412, 268] width 224 height 31
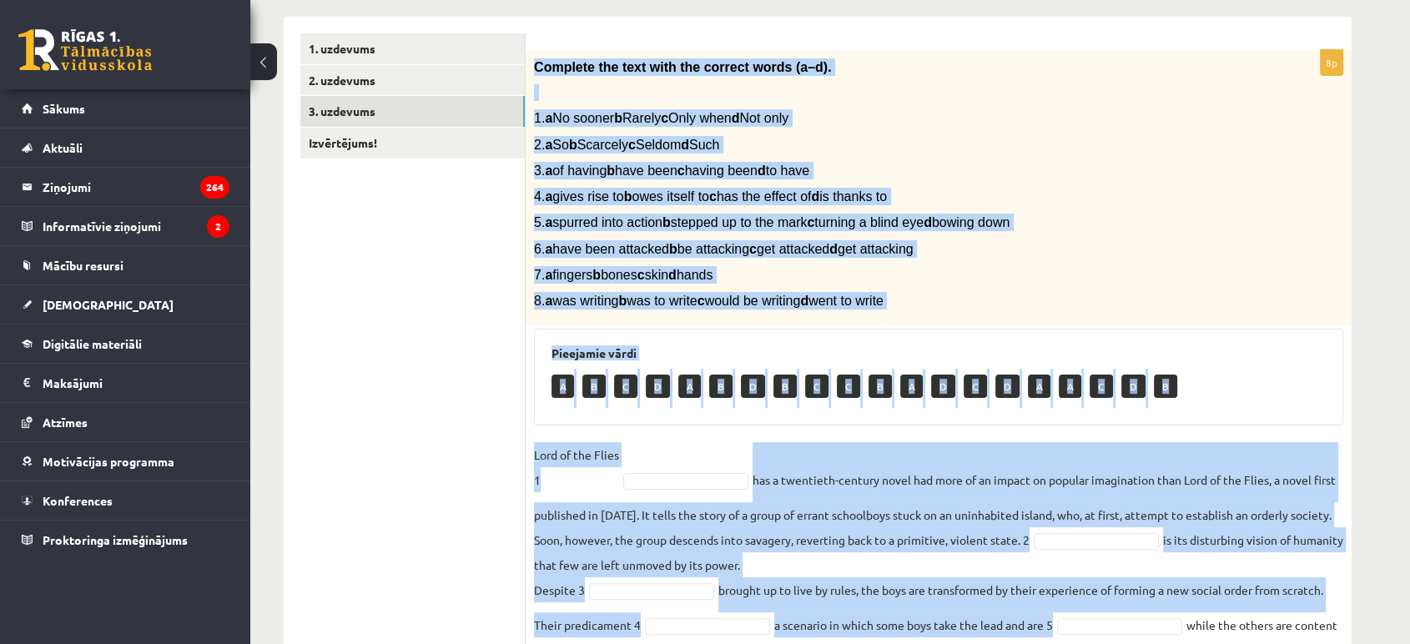
scroll to position [452, 0]
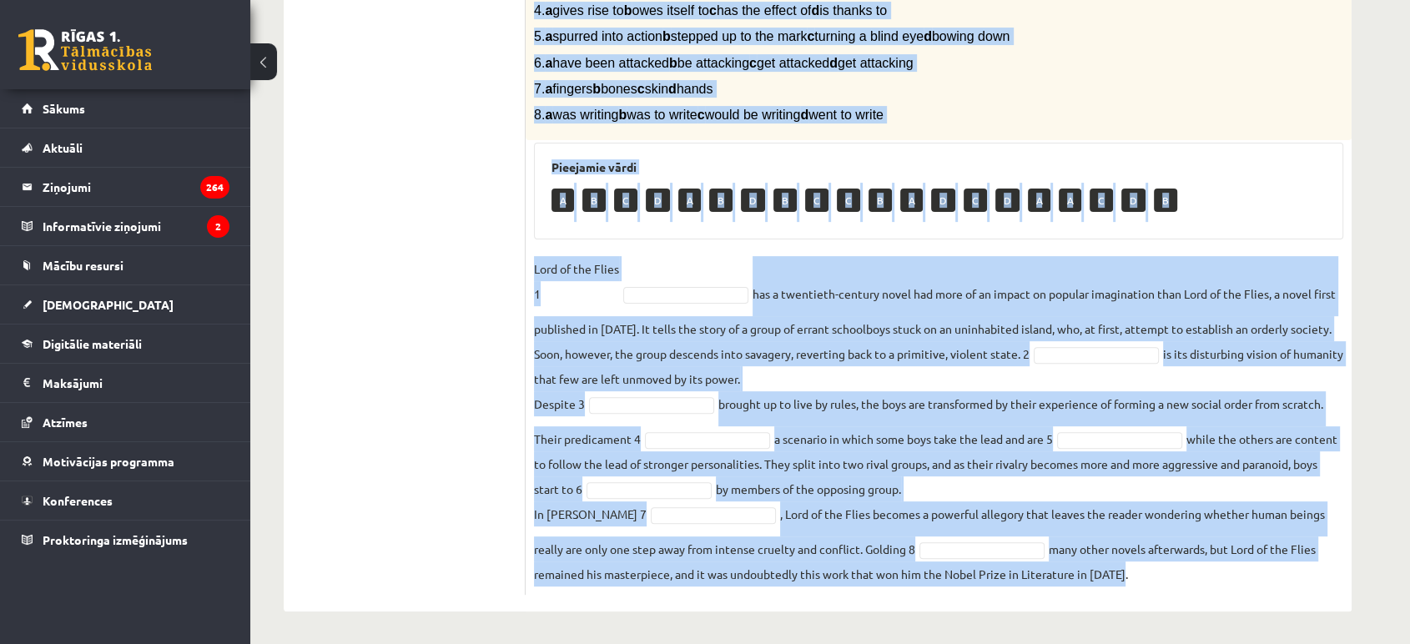
drag, startPoint x: 534, startPoint y: 222, endPoint x: 1229, endPoint y: 566, distance: 775.9
click at [1229, 566] on div "8p Complete the text with the correct words (a–d). 1. a No sooner b Rarely c On…" at bounding box center [938, 229] width 826 height 731
copy div "Complete the text with the correct words (a–d). 1. a No sooner b Rarely c Only …"
click at [711, 283] on fieldset "Lord of the Flies 1 has a twentieth-century novel had more of an impact on popu…" at bounding box center [938, 421] width 809 height 330
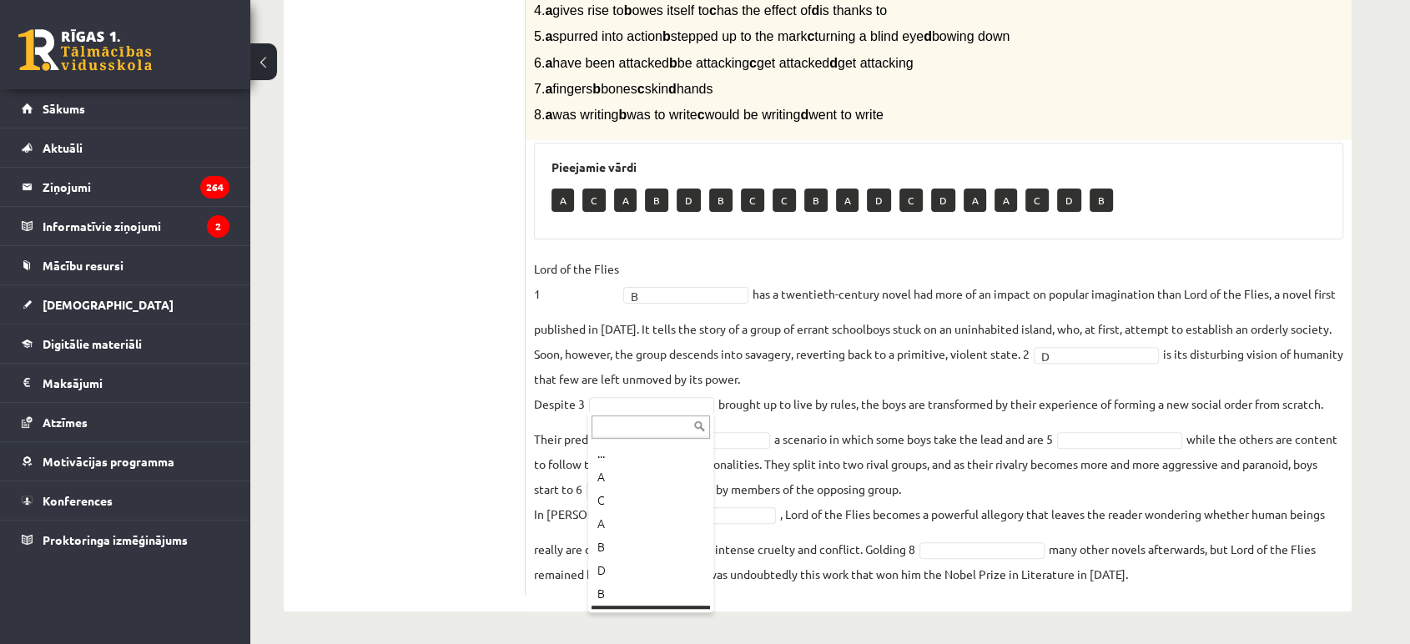
scroll to position [20, 0]
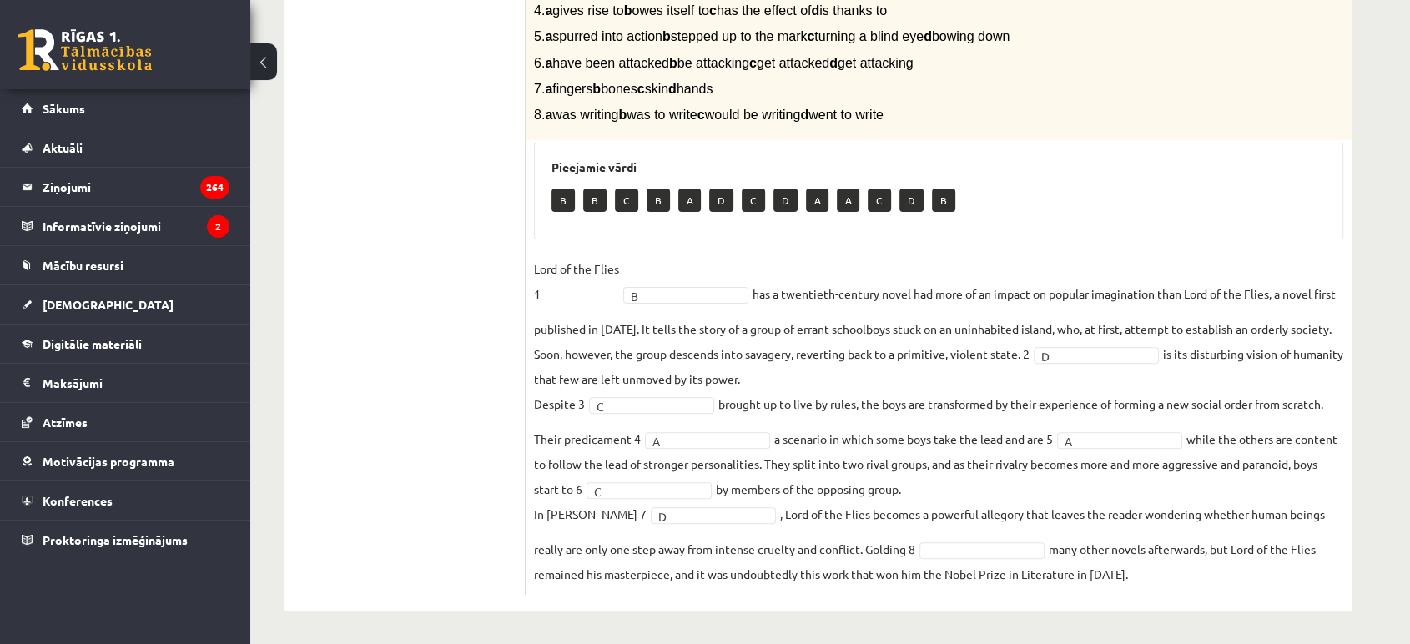
click at [952, 559] on fieldset "Lord of the Flies 1 B * has a twentieth-century novel had more of an impact on …" at bounding box center [938, 421] width 809 height 330
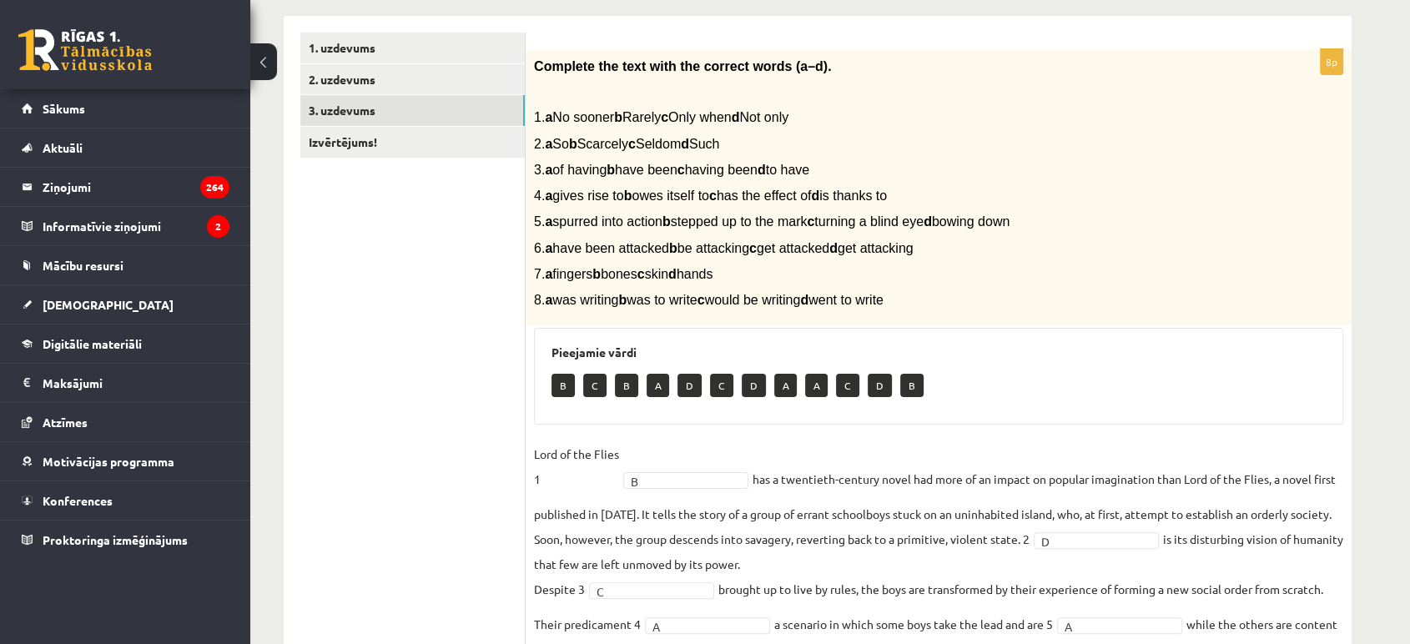
scroll to position [180, 0]
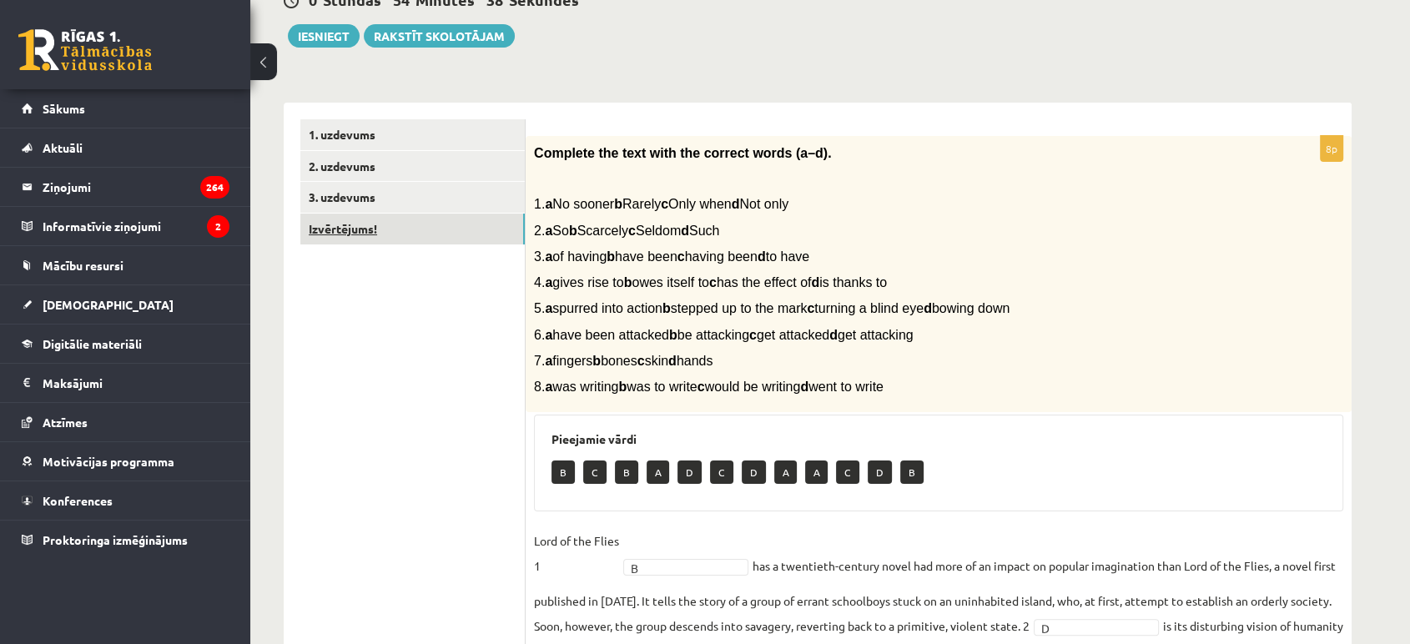
click at [470, 229] on link "Izvērtējums!" at bounding box center [412, 229] width 224 height 31
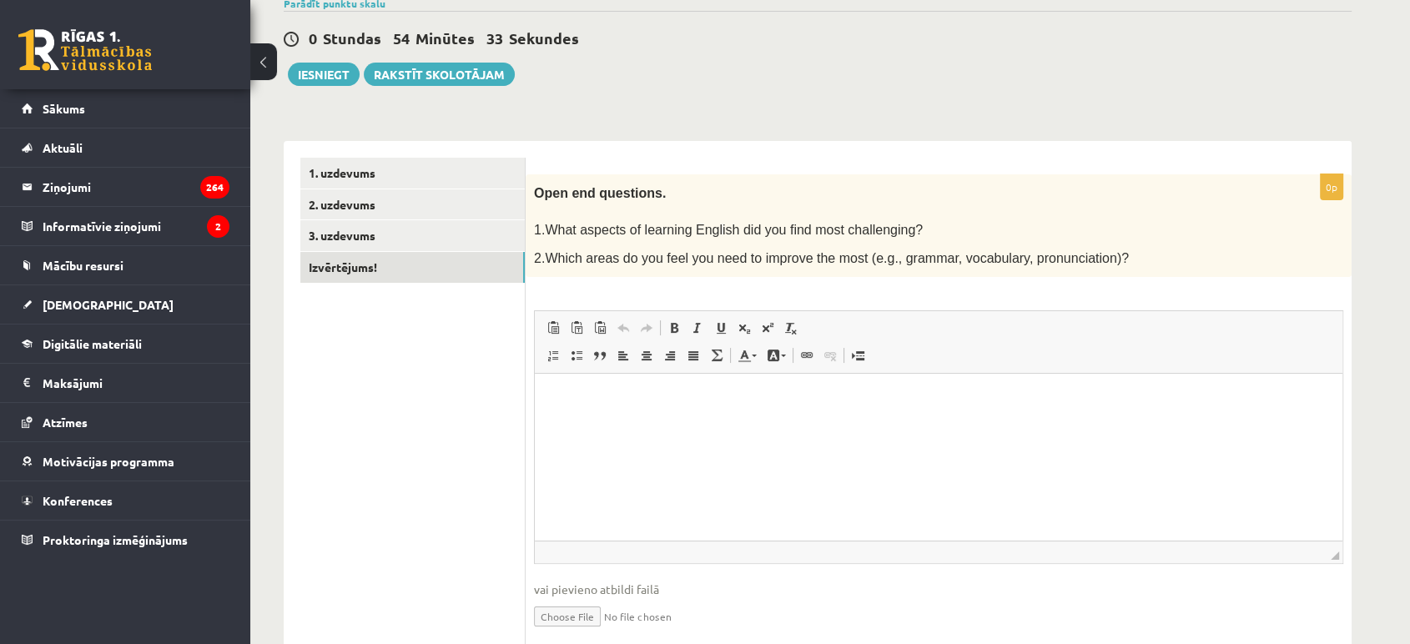
scroll to position [143, 0]
click at [659, 553] on span "◢ Elements path" at bounding box center [938, 551] width 807 height 23
click at [639, 424] on html at bounding box center [938, 398] width 807 height 51
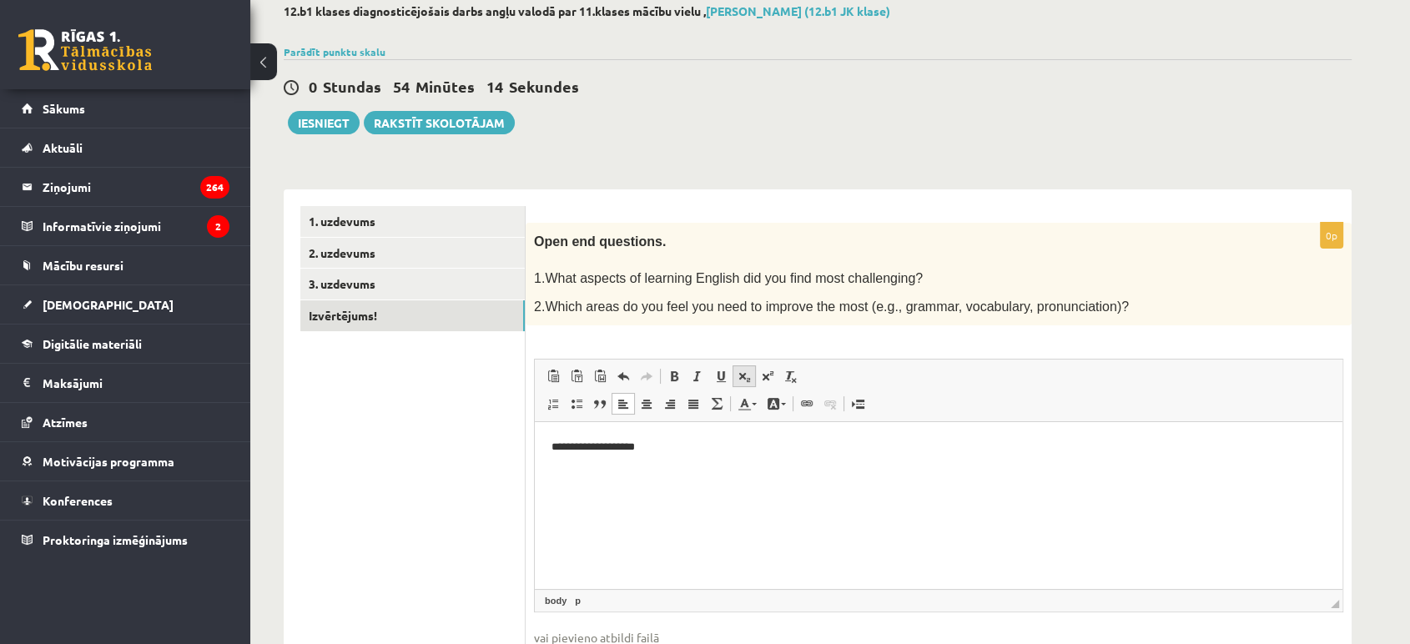
scroll to position [93, 0]
click at [324, 130] on button "Iesniegt" at bounding box center [324, 123] width 72 height 23
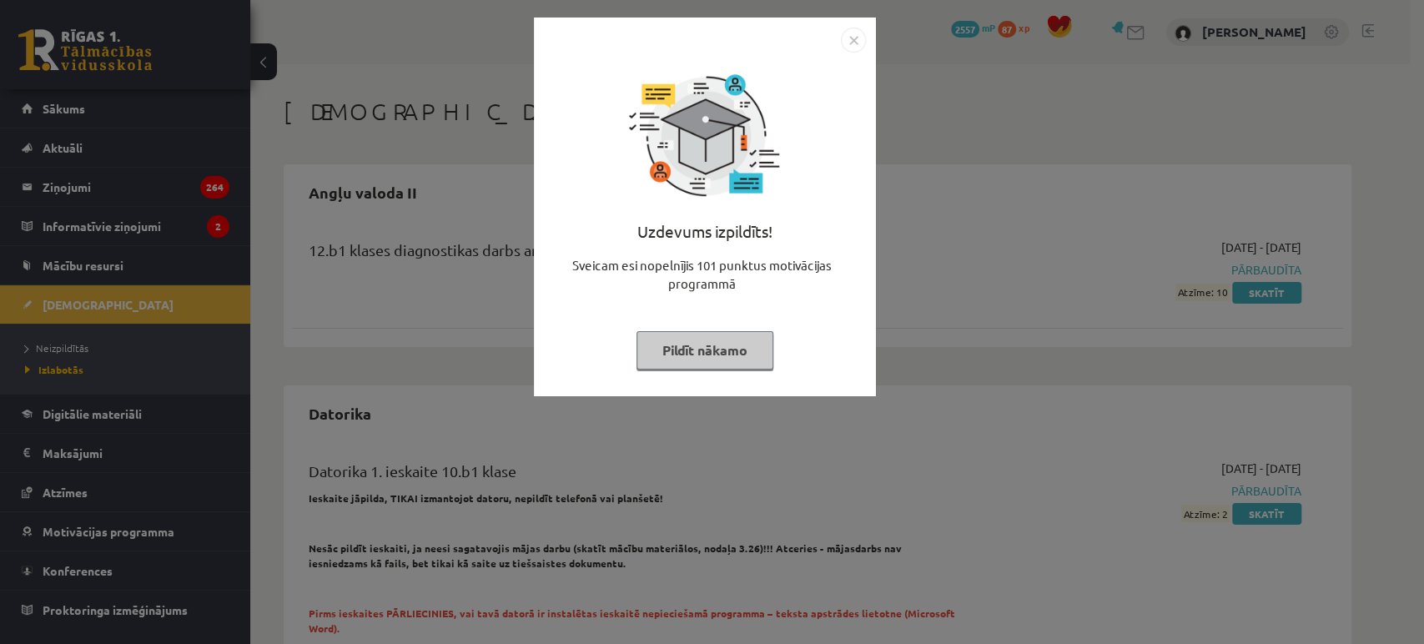
click at [737, 344] on button "Pildīt nākamo" at bounding box center [704, 350] width 137 height 38
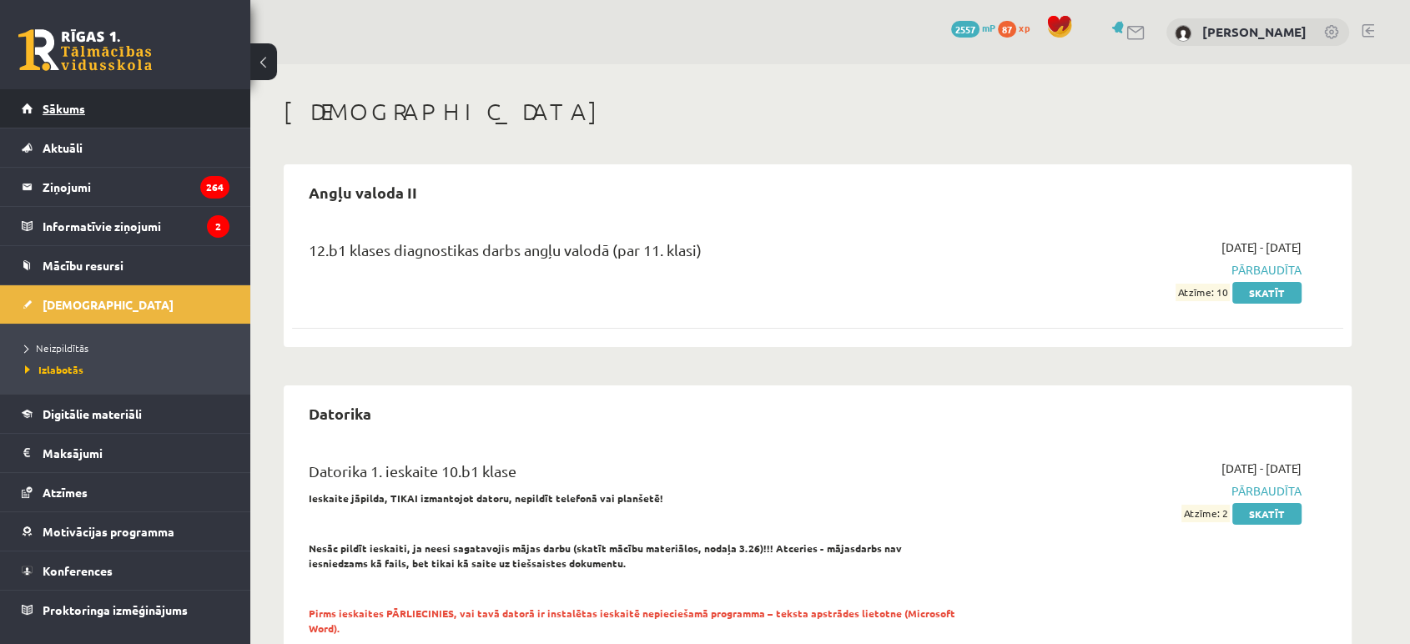
click at [129, 107] on link "Sākums" at bounding box center [126, 108] width 208 height 38
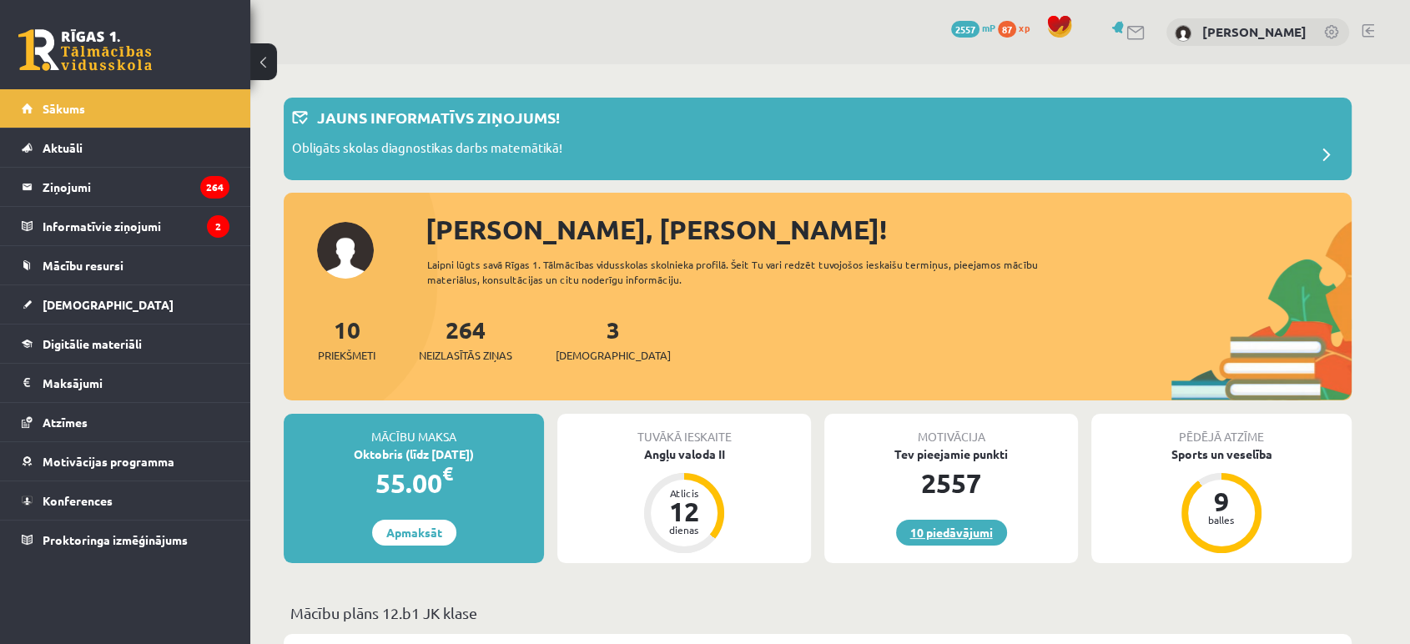
click at [964, 537] on link "10 piedāvājumi" at bounding box center [951, 533] width 111 height 26
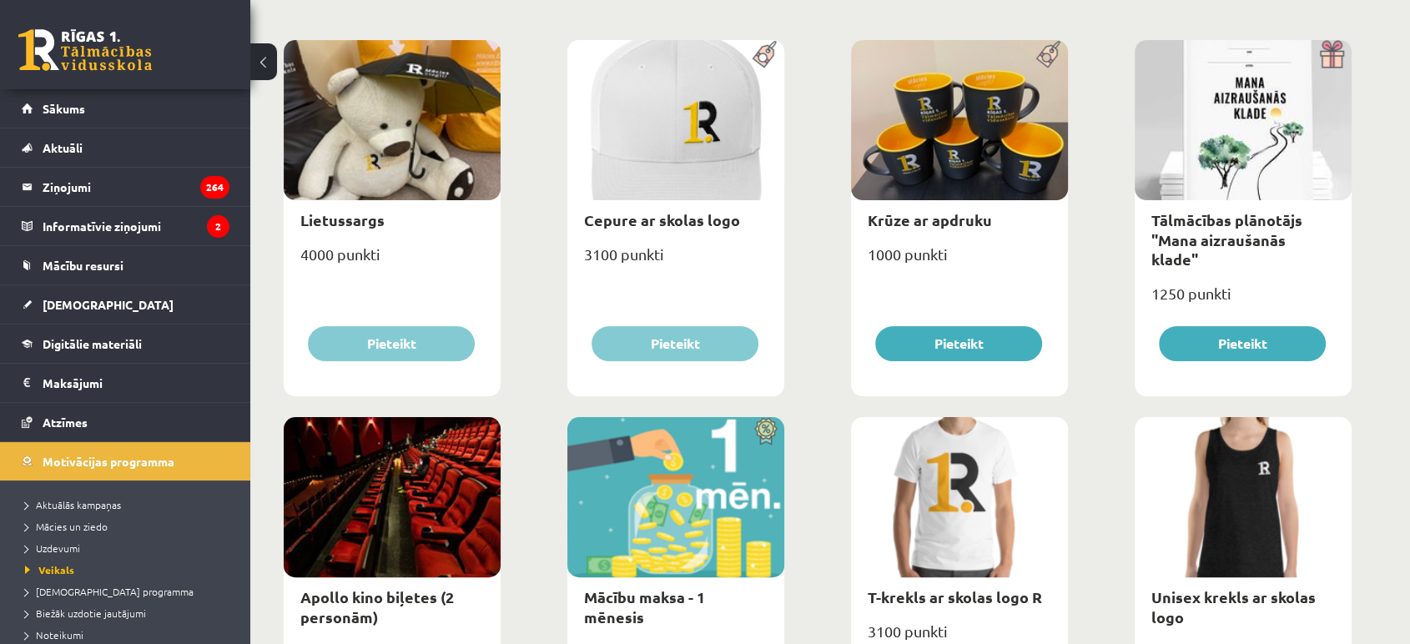
scroll to position [391, 0]
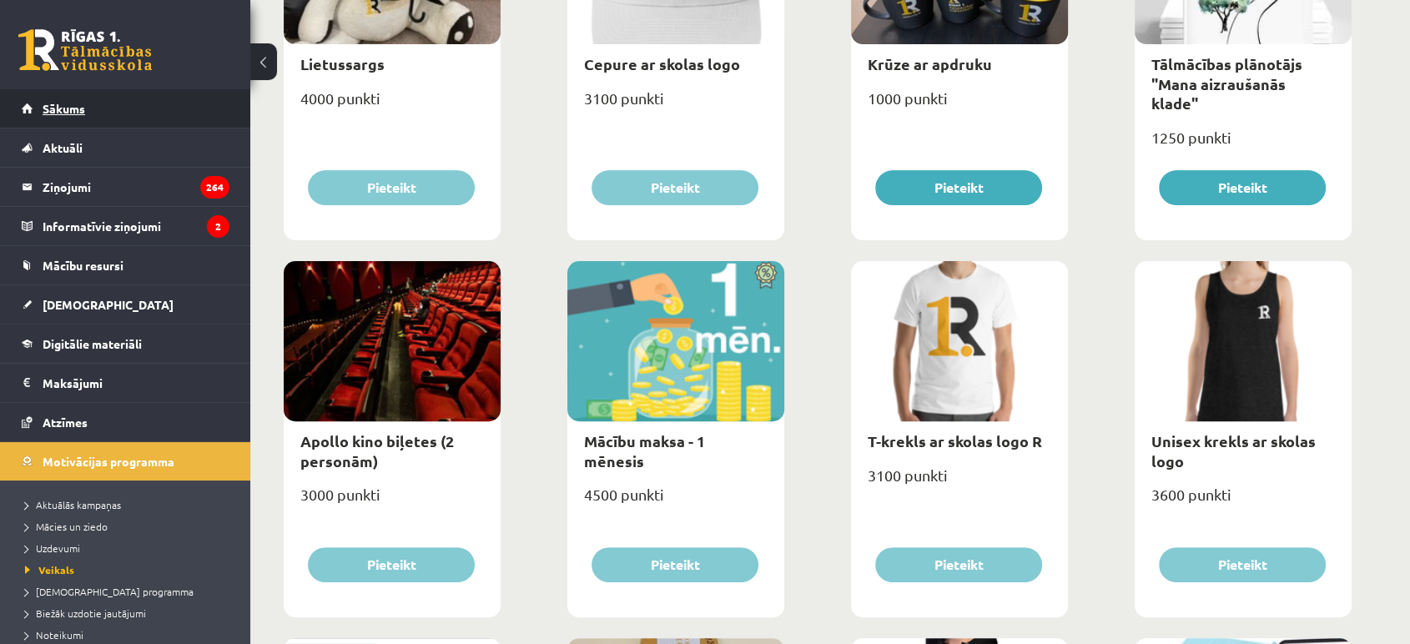
click at [147, 97] on link "Sākums" at bounding box center [126, 108] width 208 height 38
